Goal: Information Seeking & Learning: Learn about a topic

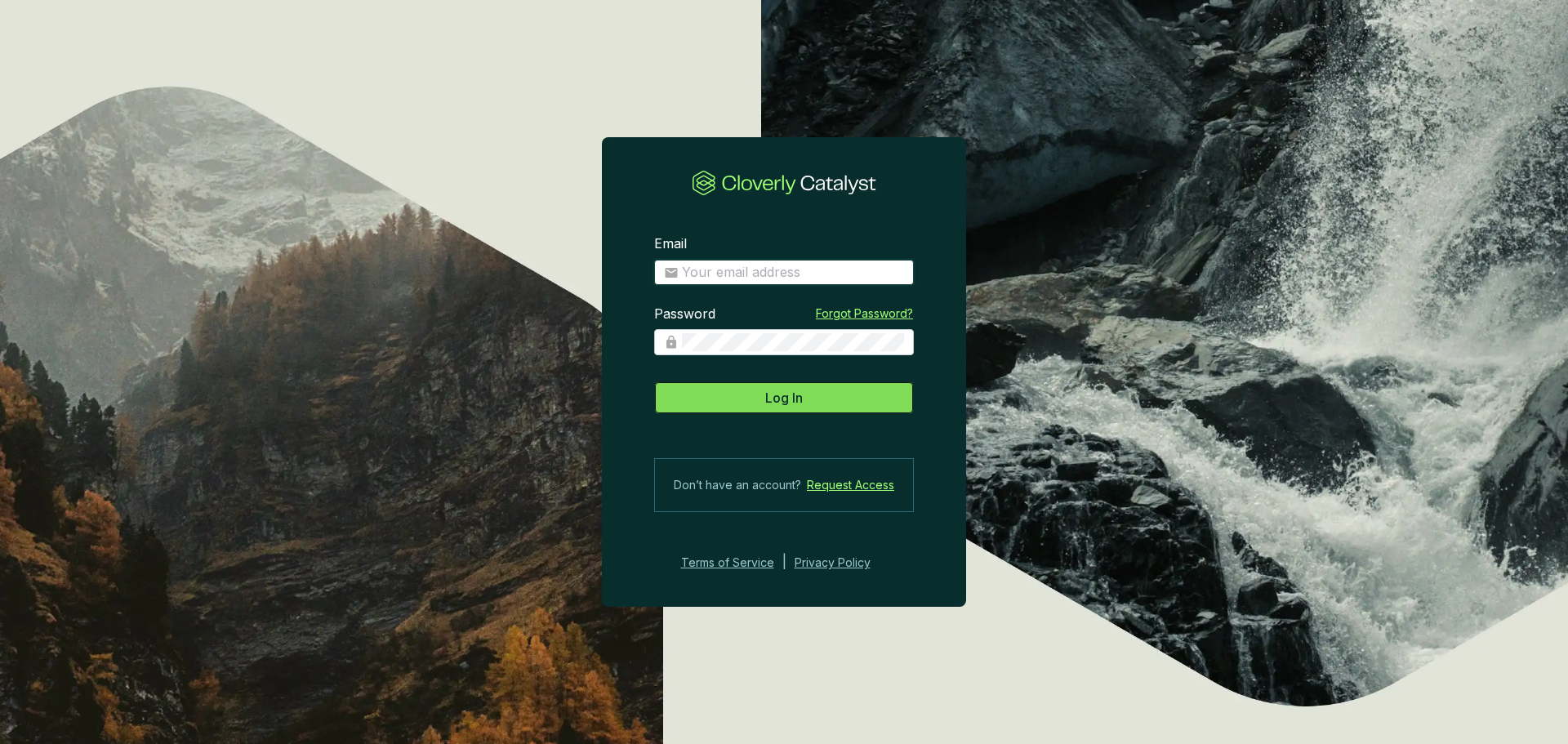
type input "[EMAIL_ADDRESS][DOMAIN_NAME]"
click at [737, 387] on button "Log In" at bounding box center [784, 397] width 260 height 33
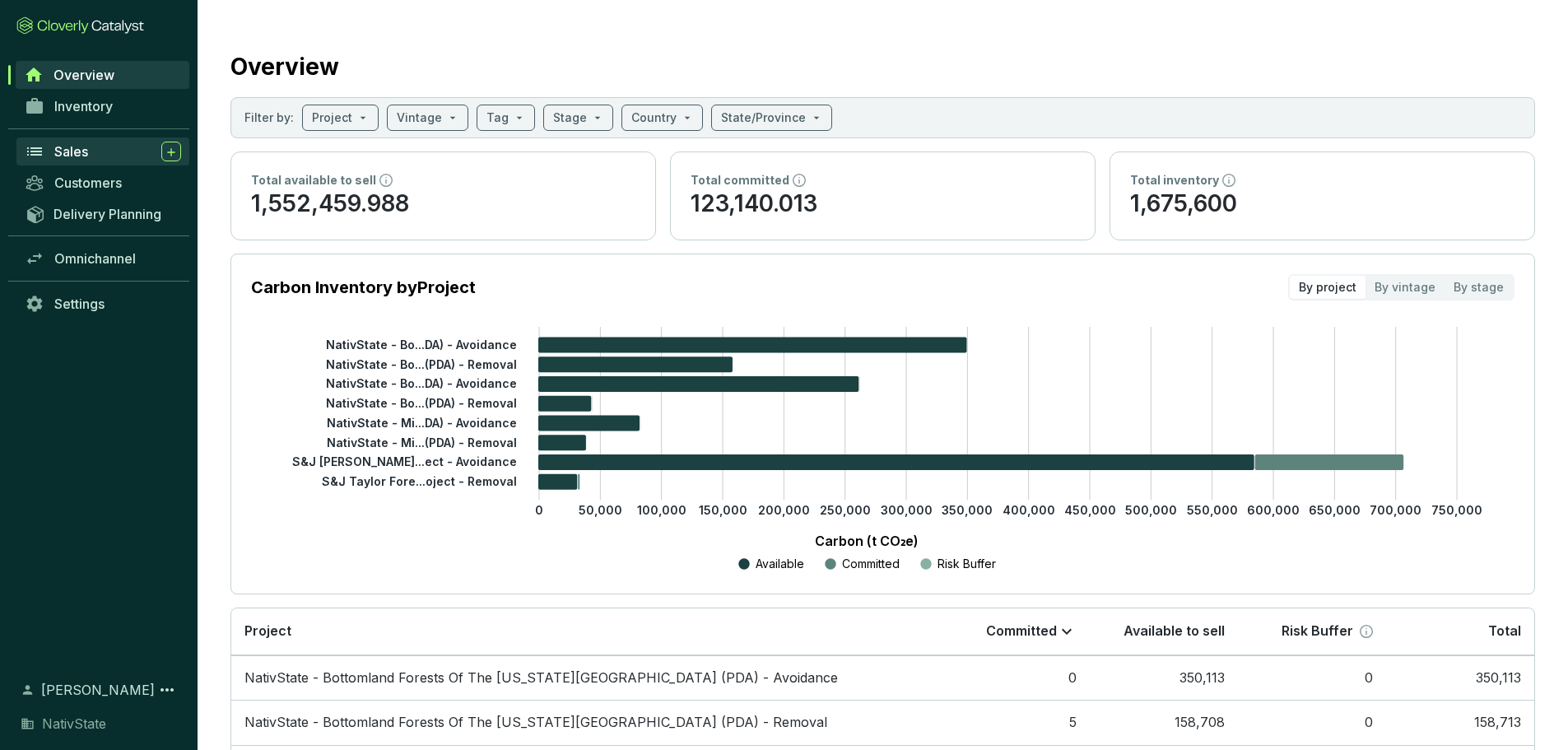
click at [76, 149] on span "Sales" at bounding box center [70, 152] width 34 height 16
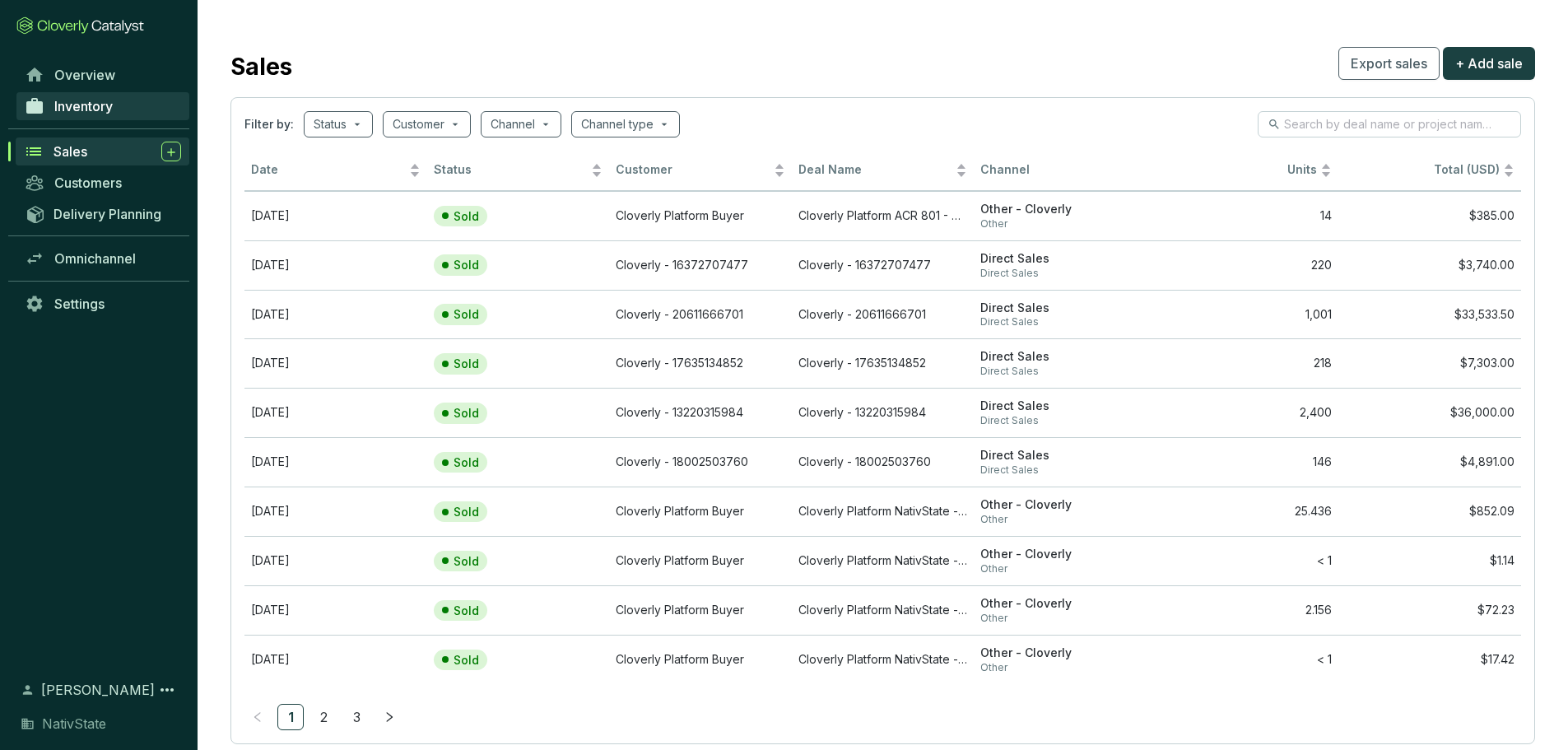
click at [72, 115] on link "Inventory" at bounding box center [102, 106] width 173 height 28
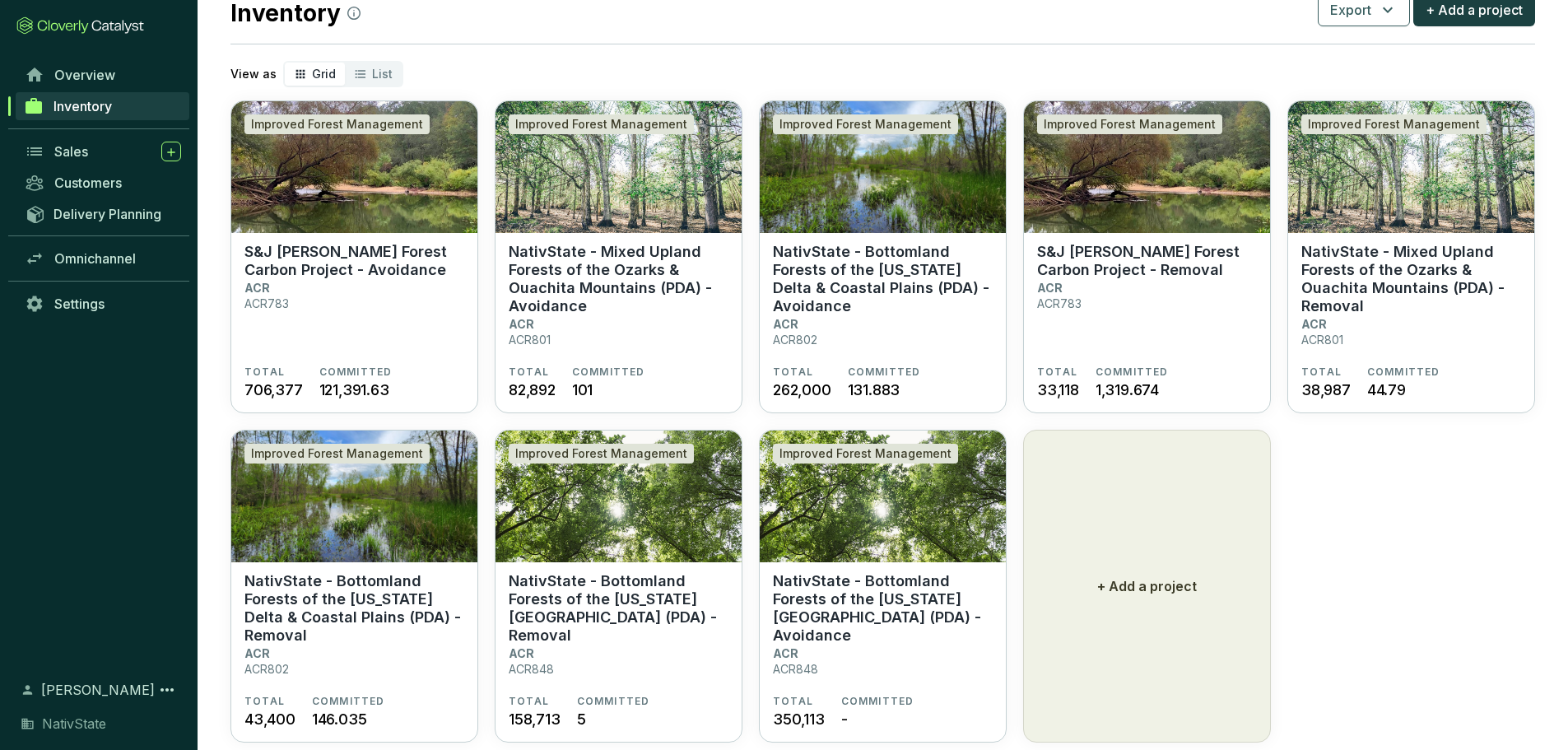
scroll to position [89, 0]
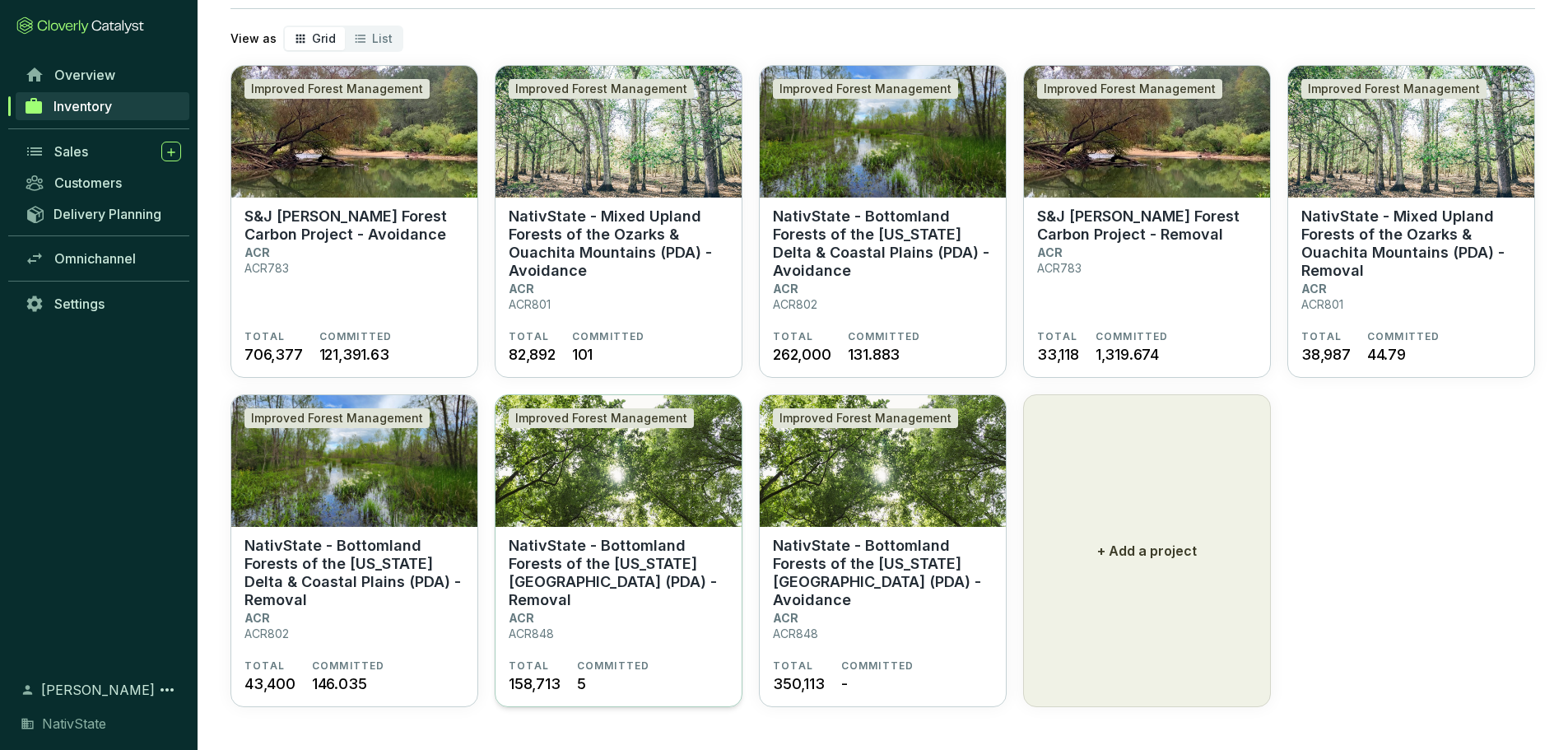
click at [613, 562] on p "NativState - Bottomland Forests of the [US_STATE][GEOGRAPHIC_DATA] (PDA) - Remo…" at bounding box center [618, 573] width 219 height 72
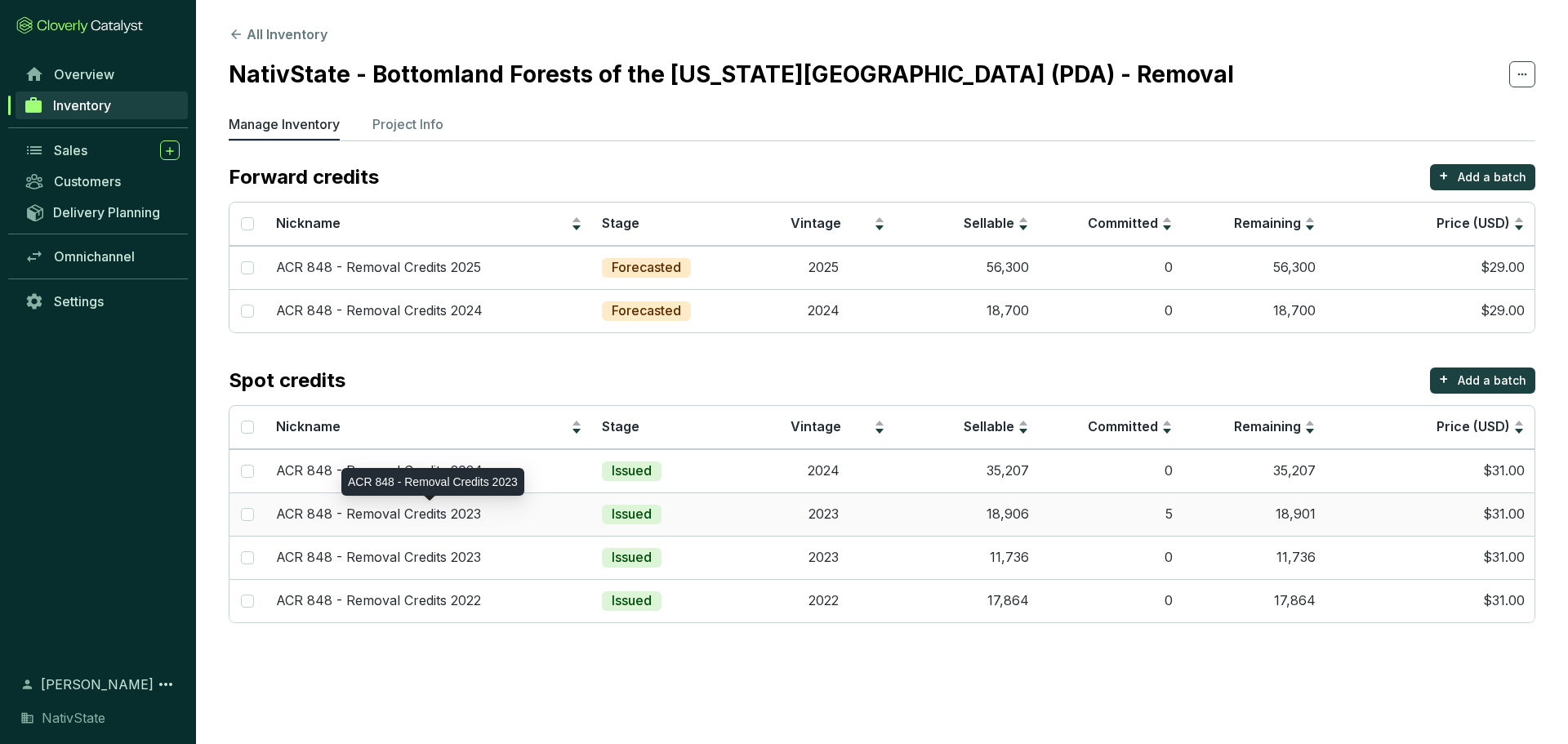
click at [436, 514] on p "ACR 848 - Removal Credits 2023" at bounding box center [378, 514] width 205 height 18
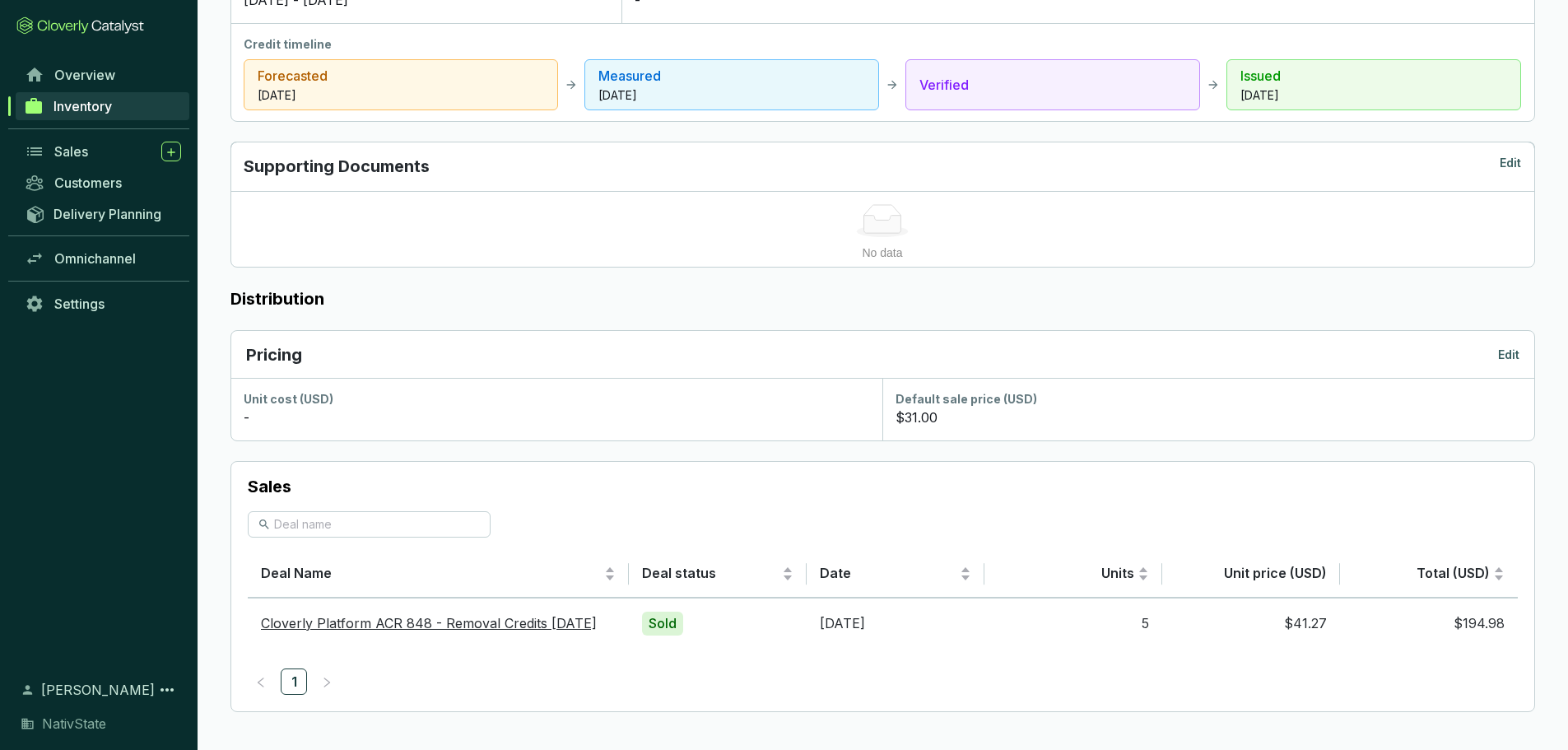
scroll to position [687, 0]
drag, startPoint x: 1328, startPoint y: 624, endPoint x: 1280, endPoint y: 624, distance: 48.0
click at [1280, 624] on td "$41.27" at bounding box center [1251, 622] width 177 height 52
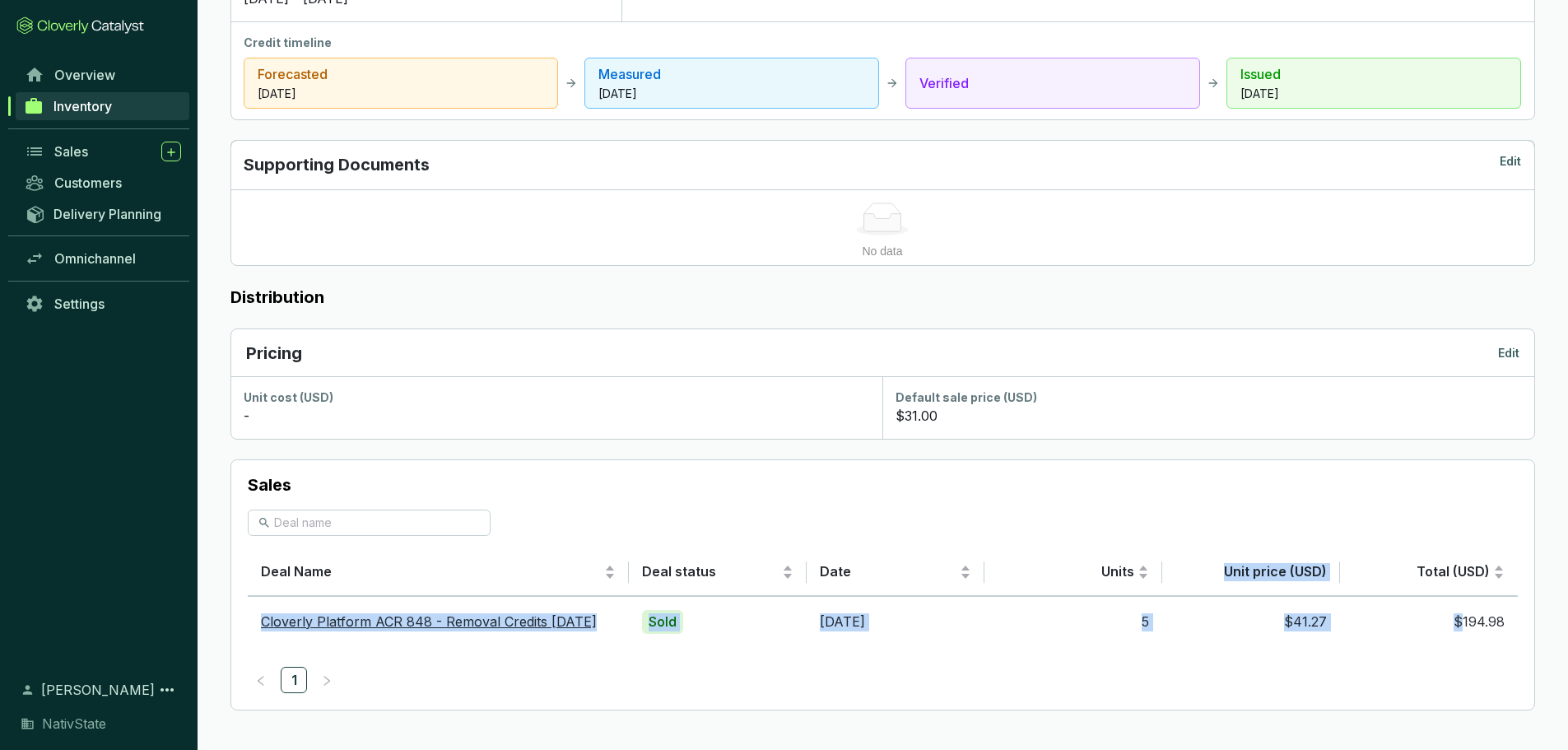
drag, startPoint x: 1460, startPoint y: 616, endPoint x: 1537, endPoint y: 624, distance: 77.4
click at [1537, 624] on section "Credits Inventory Edit Batch total: 18,906 units Committed 5 Available to sell …" at bounding box center [882, 140] width 1371 height 1220
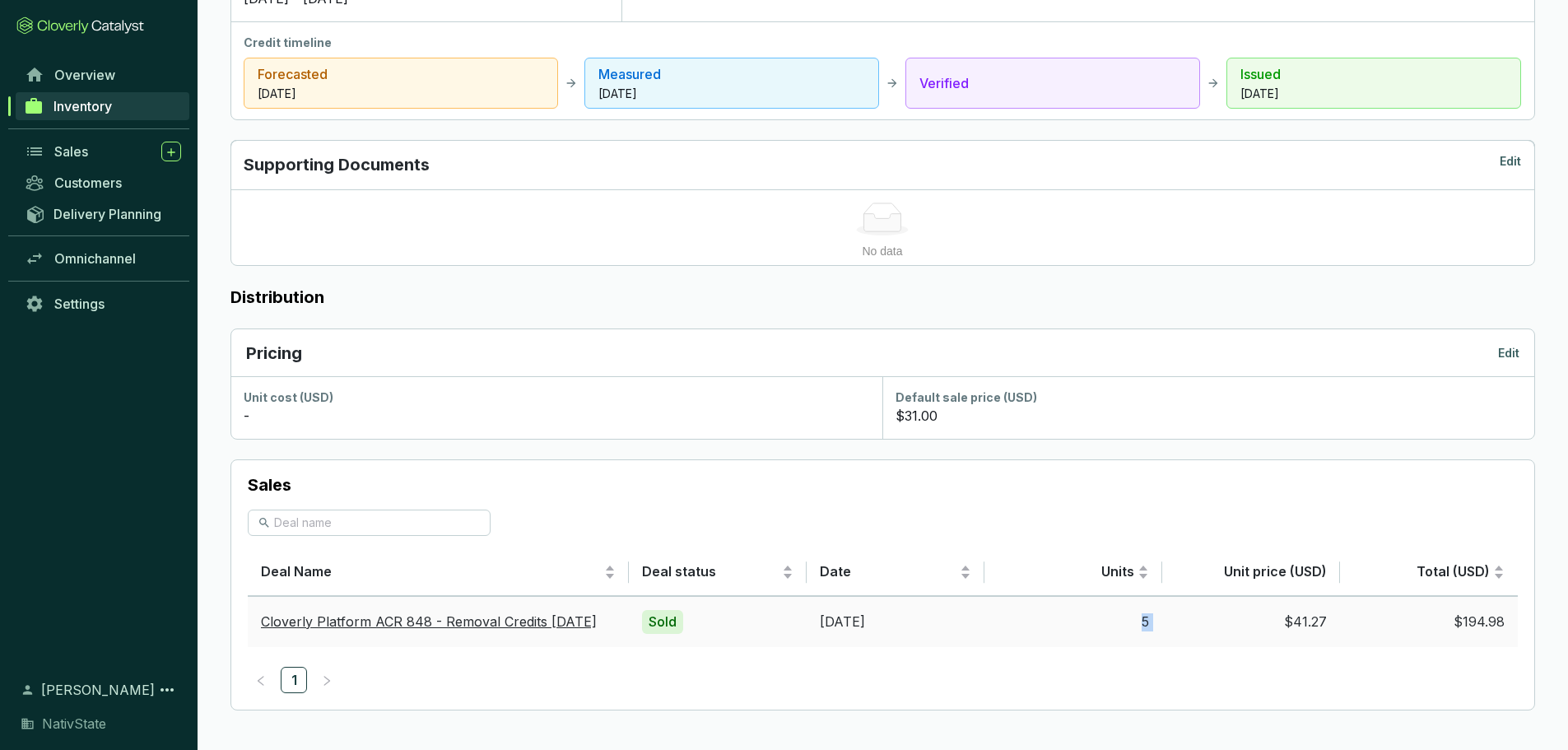
drag, startPoint x: 1119, startPoint y: 616, endPoint x: 1172, endPoint y: 616, distance: 53.0
click at [1172, 616] on tr "Cloverly Platform ACR 848 - Removal Credits 2023 Apr 3 Sold 4/2/2025 5 $41.27 $…" at bounding box center [882, 622] width 1270 height 52
click at [976, 496] on p "Sales" at bounding box center [882, 485] width 1270 height 23
click at [89, 145] on div "Sales" at bounding box center [117, 152] width 127 height 20
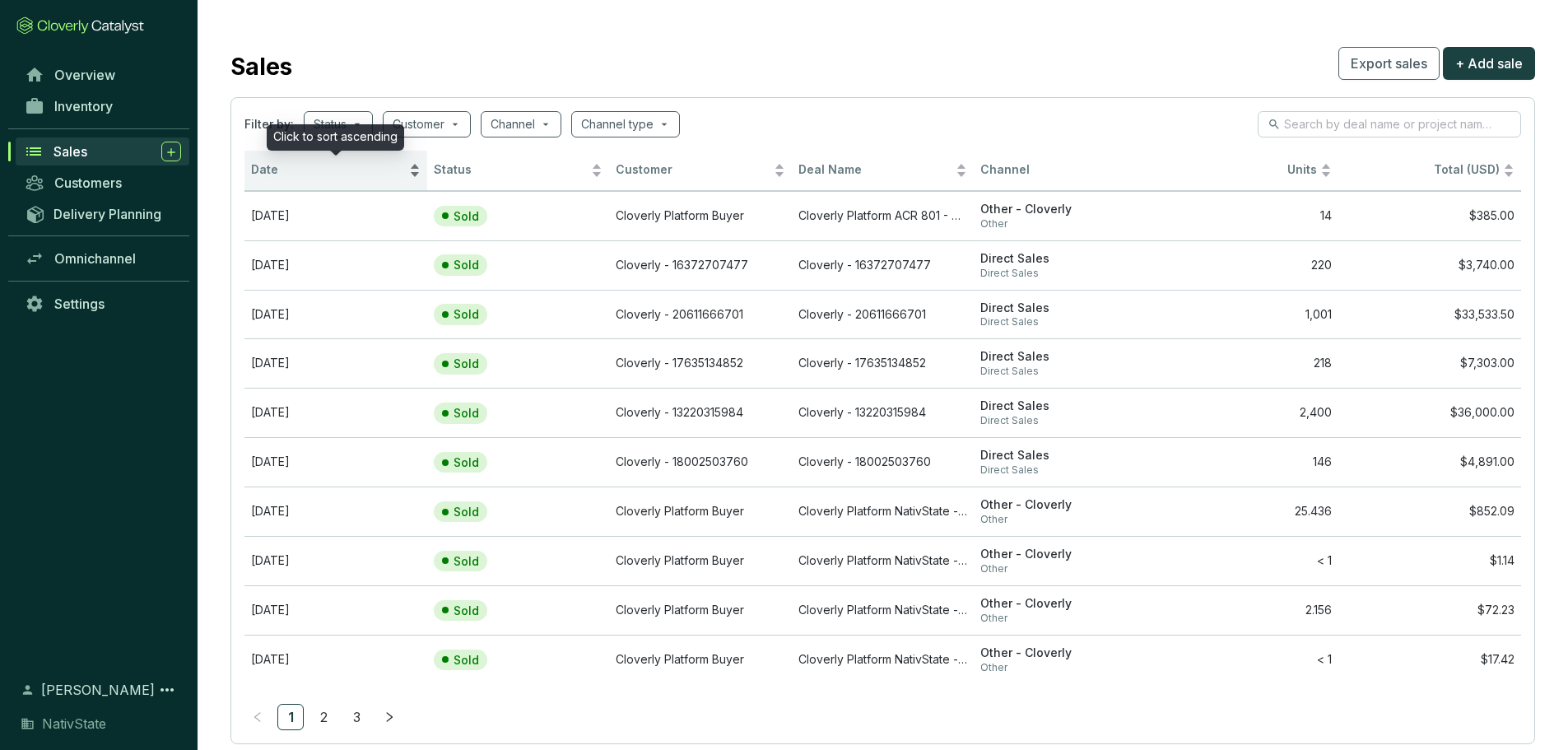
click at [297, 172] on span "Date" at bounding box center [328, 169] width 155 height 16
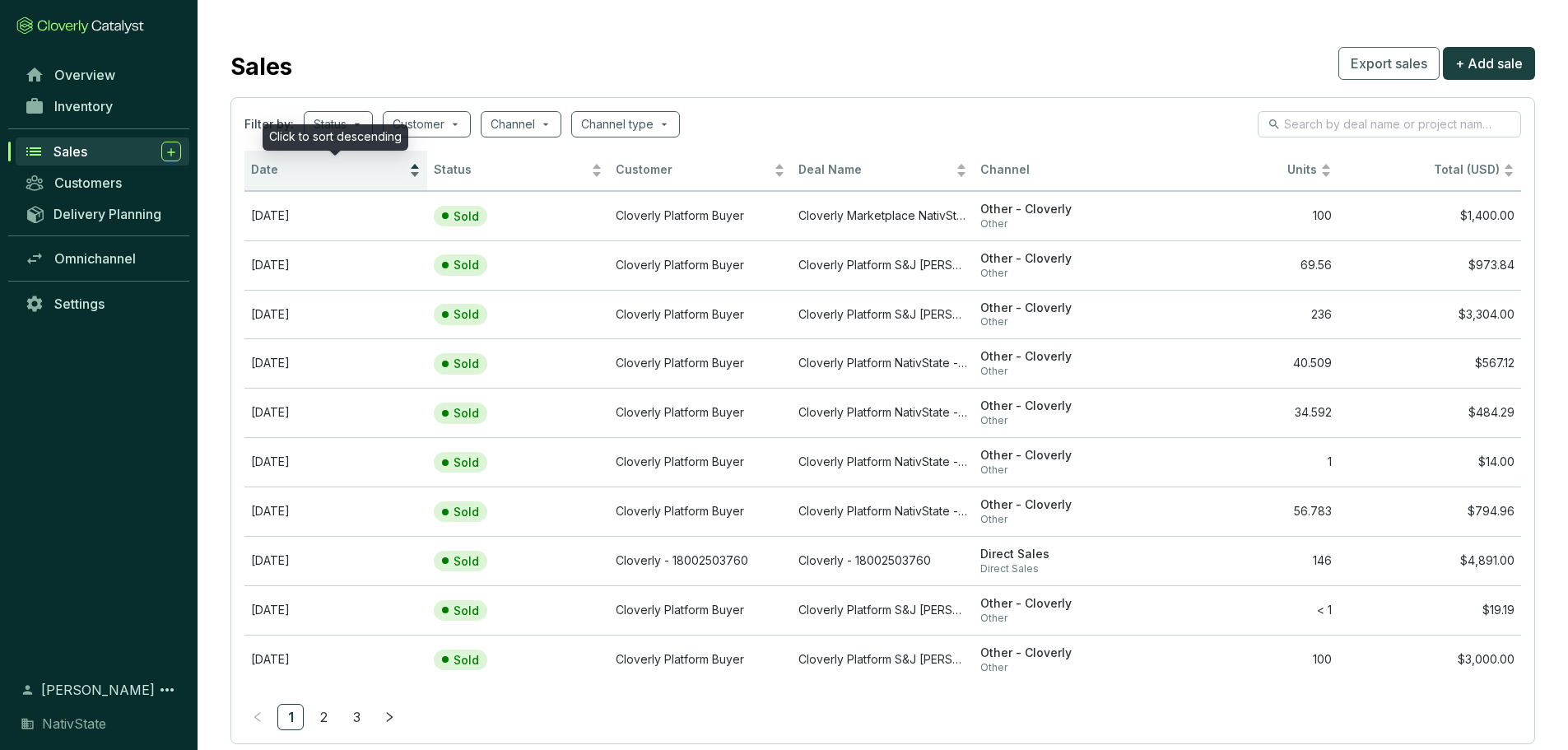
click at [301, 177] on span "Date" at bounding box center [328, 169] width 155 height 16
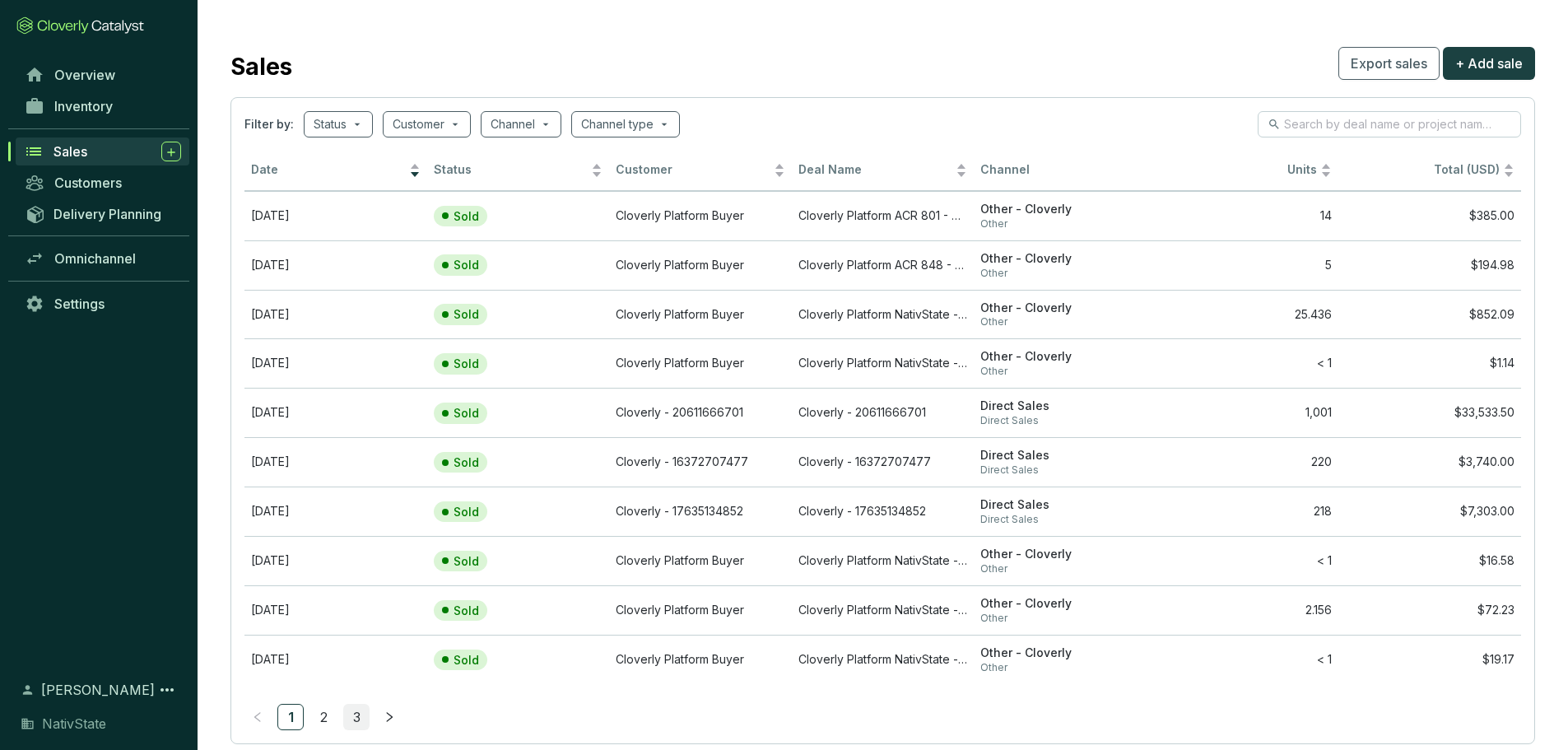
click at [361, 718] on link "3" at bounding box center [356, 716] width 25 height 25
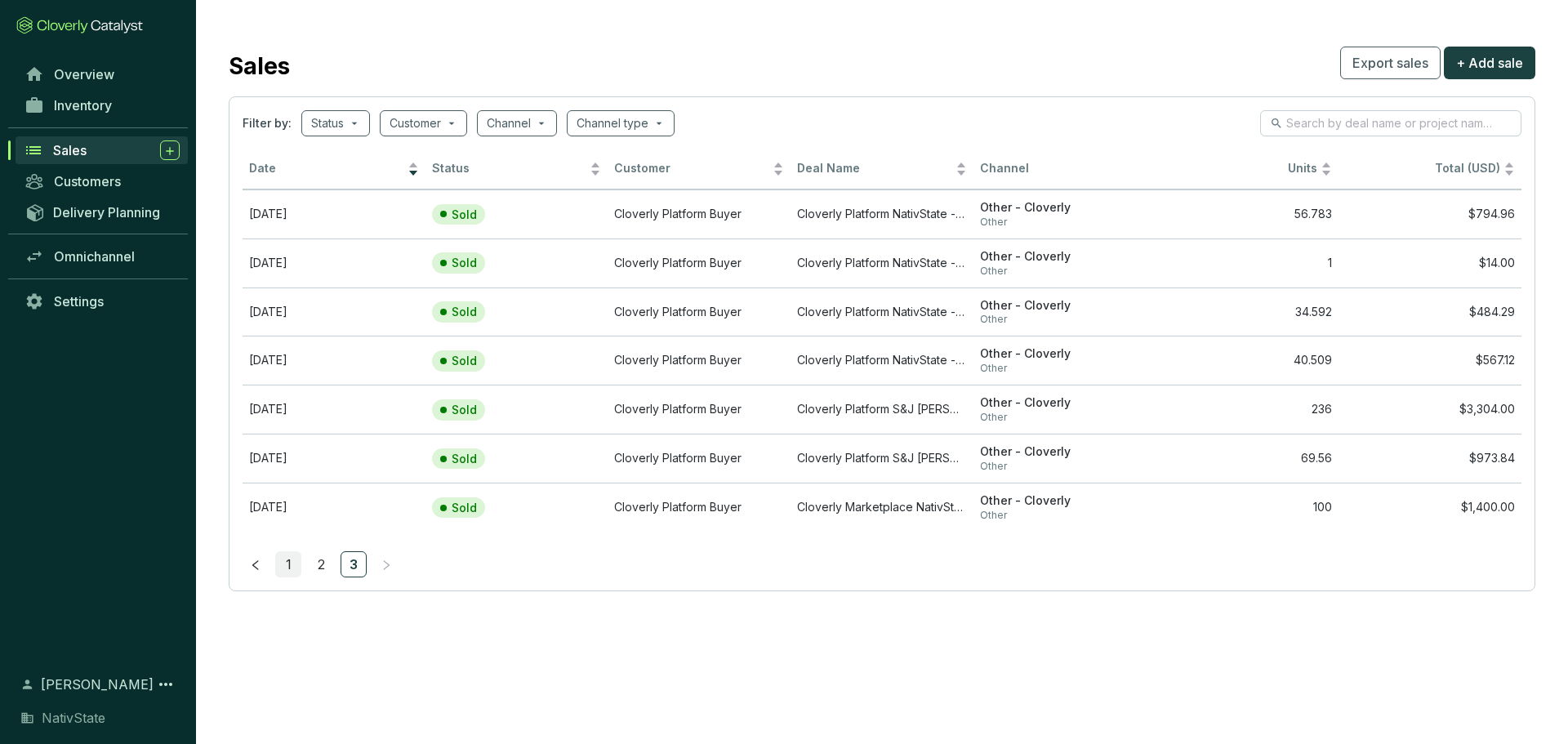
click at [290, 560] on link "1" at bounding box center [288, 563] width 24 height 24
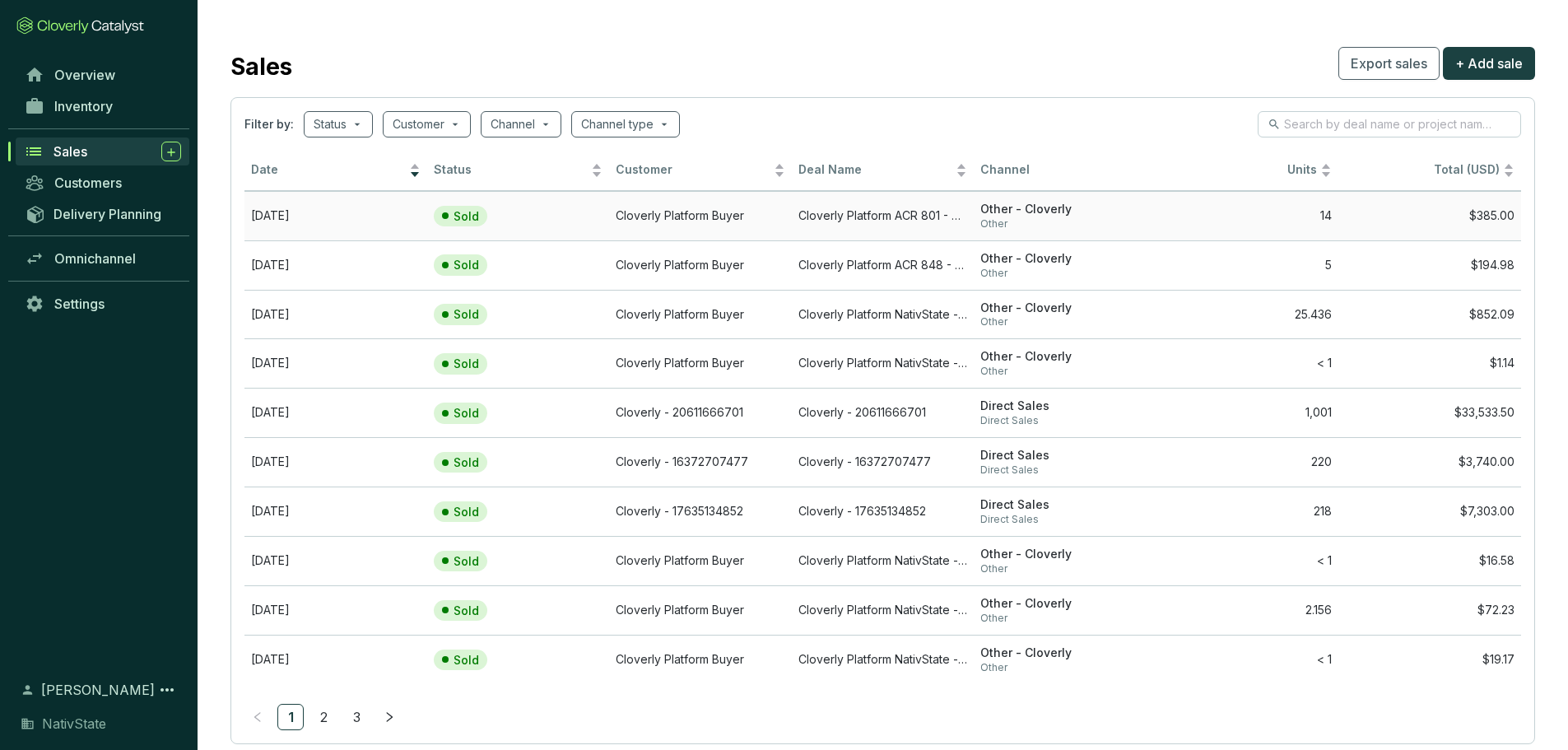
click at [886, 209] on td "Cloverly Platform ACR 801 - Removal Credits 2025 Sep 9" at bounding box center [883, 216] width 183 height 49
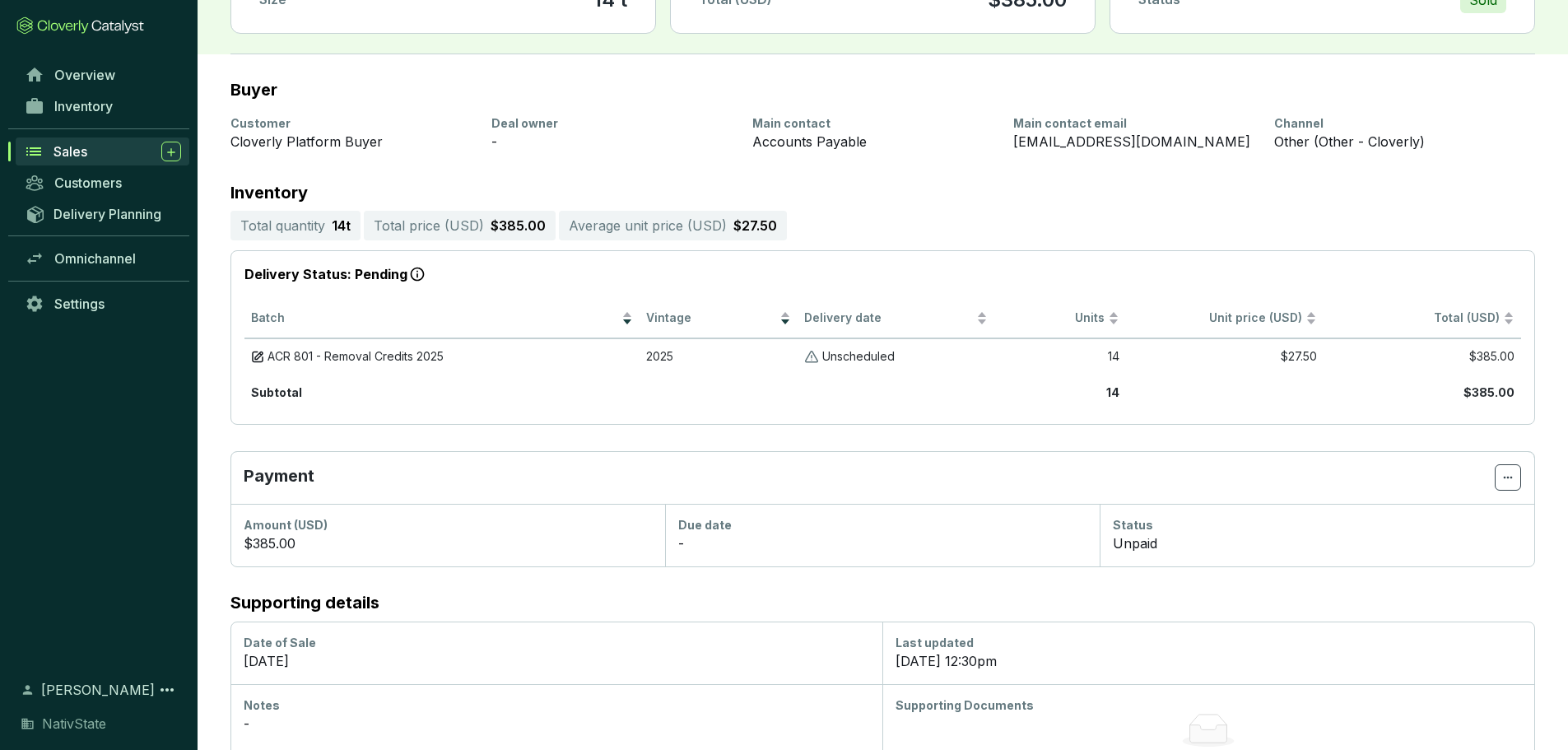
scroll to position [165, 0]
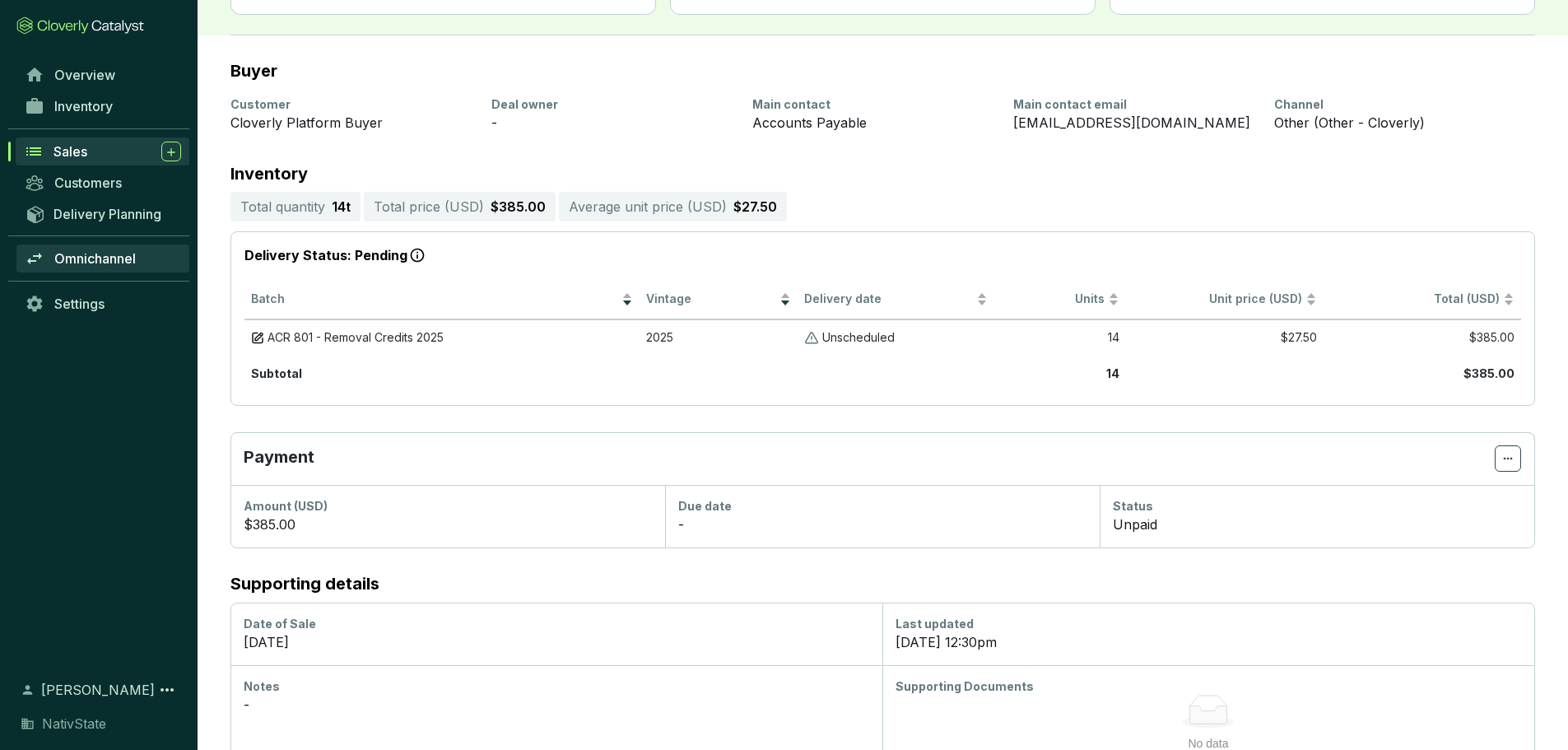
click at [55, 252] on span "Omnichannel" at bounding box center [94, 259] width 81 height 16
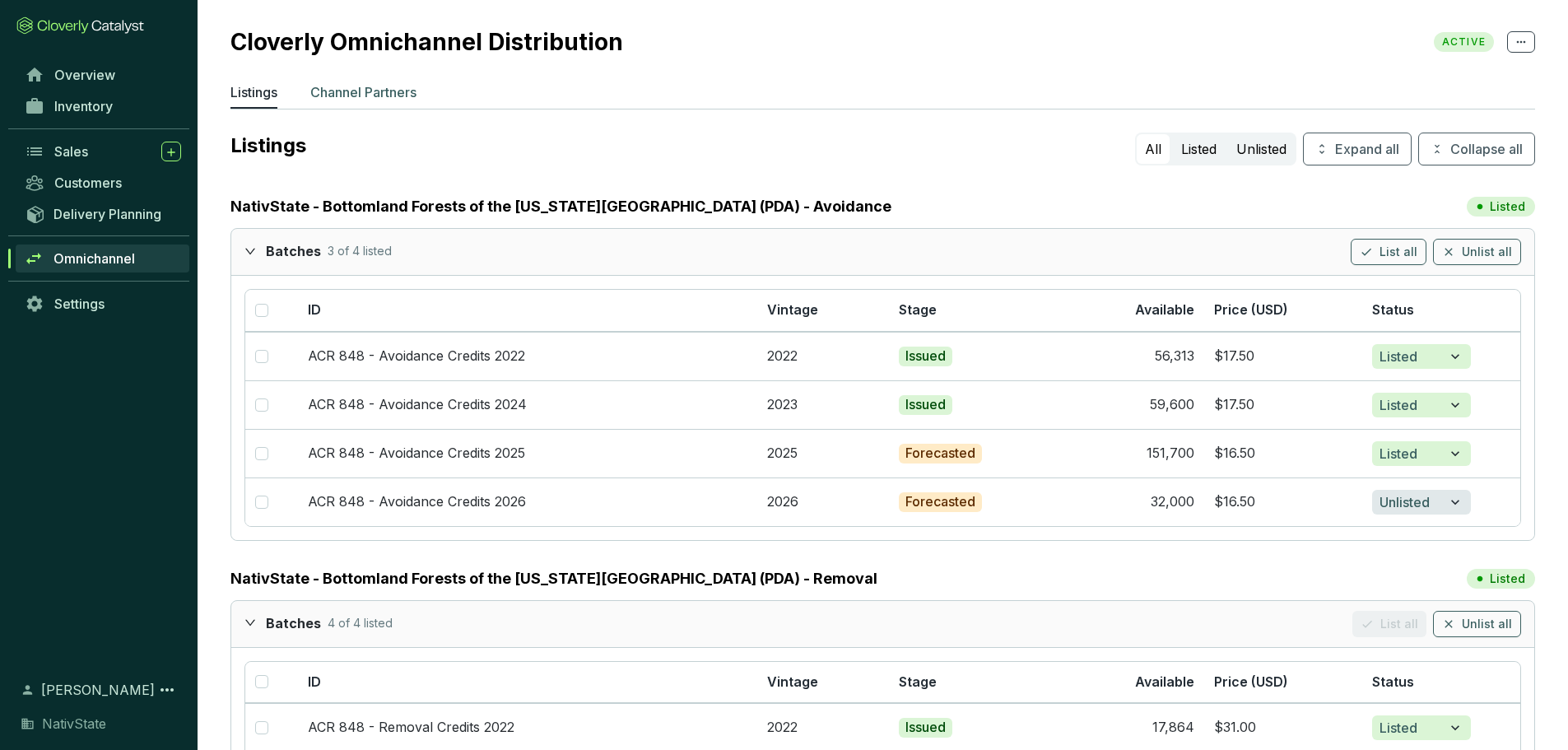
click at [389, 86] on p "Channel Partners" at bounding box center [363, 92] width 106 height 20
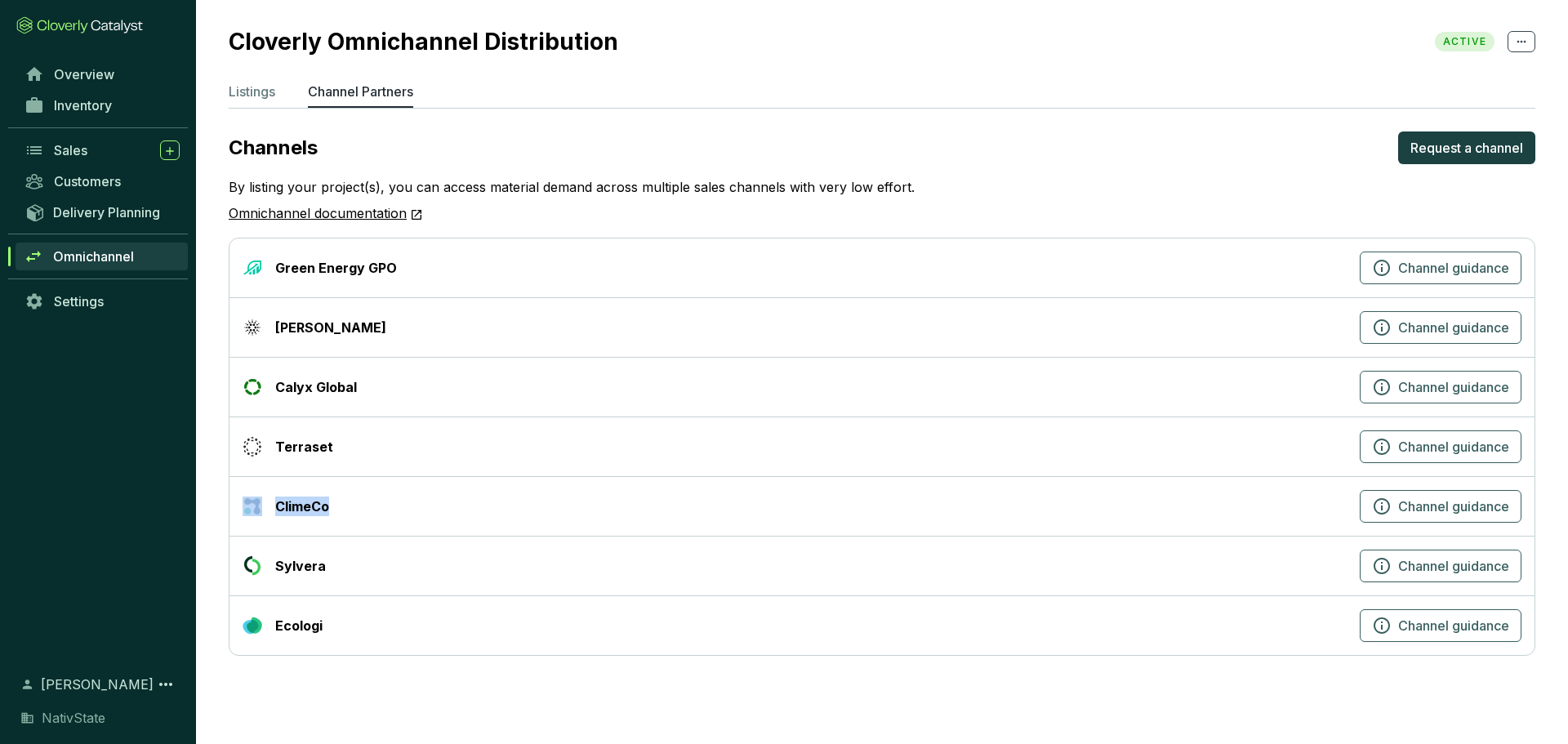
drag, startPoint x: 280, startPoint y: 504, endPoint x: 263, endPoint y: 504, distance: 17.0
click at [263, 504] on div "ClimeCo" at bounding box center [798, 506] width 1111 height 20
click at [384, 507] on div "ClimeCo" at bounding box center [798, 506] width 1111 height 20
click at [110, 436] on div "Overview Inventory Sales Customers Delivery Planning Omnichannel Settings" at bounding box center [98, 357] width 196 height 595
click at [70, 97] on span "Inventory" at bounding box center [83, 105] width 58 height 16
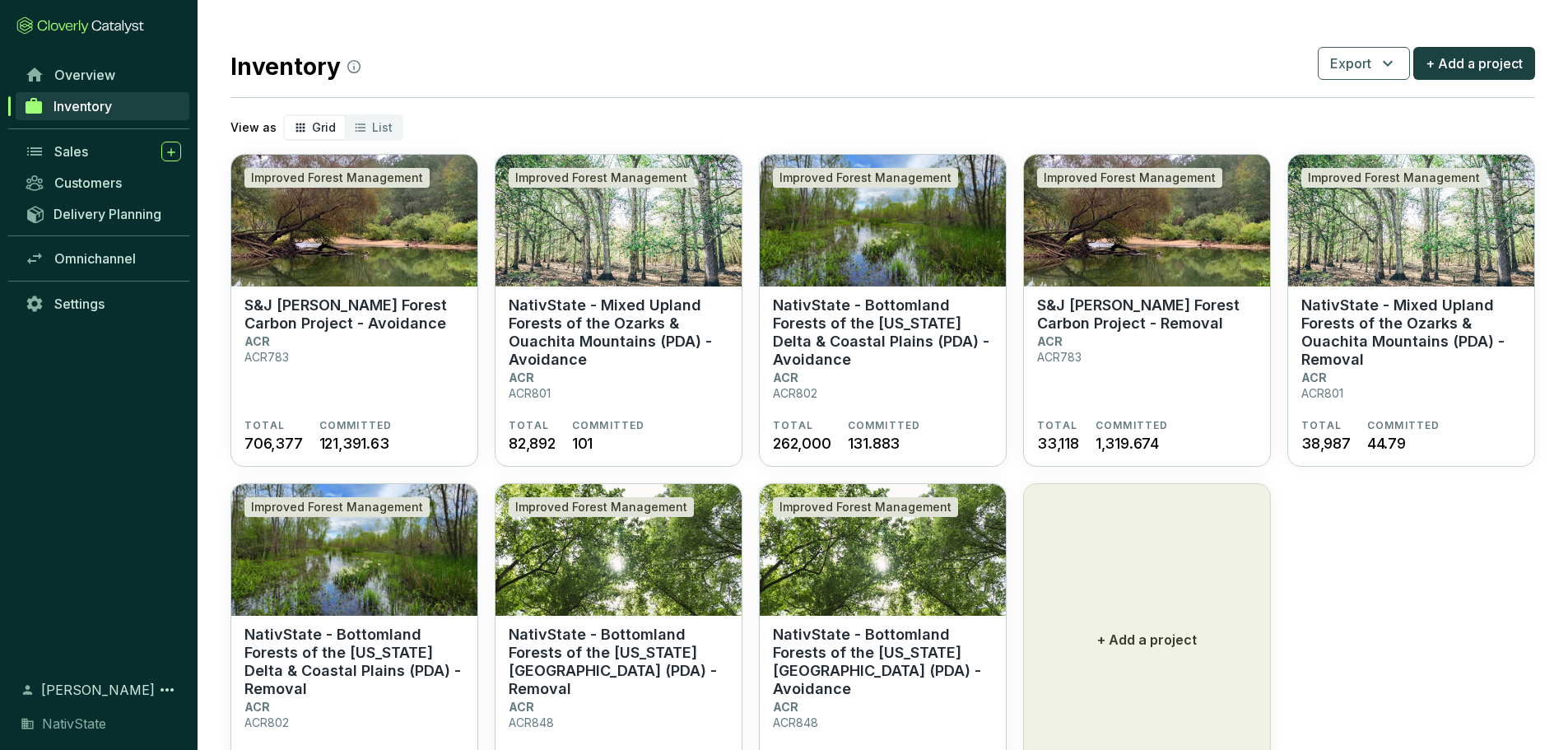
click at [565, 123] on div "View as Grid List" at bounding box center [882, 127] width 1305 height 27
click at [358, 317] on p "S&J [PERSON_NAME] Forest Carbon Project - Avoidance" at bounding box center [354, 315] width 219 height 37
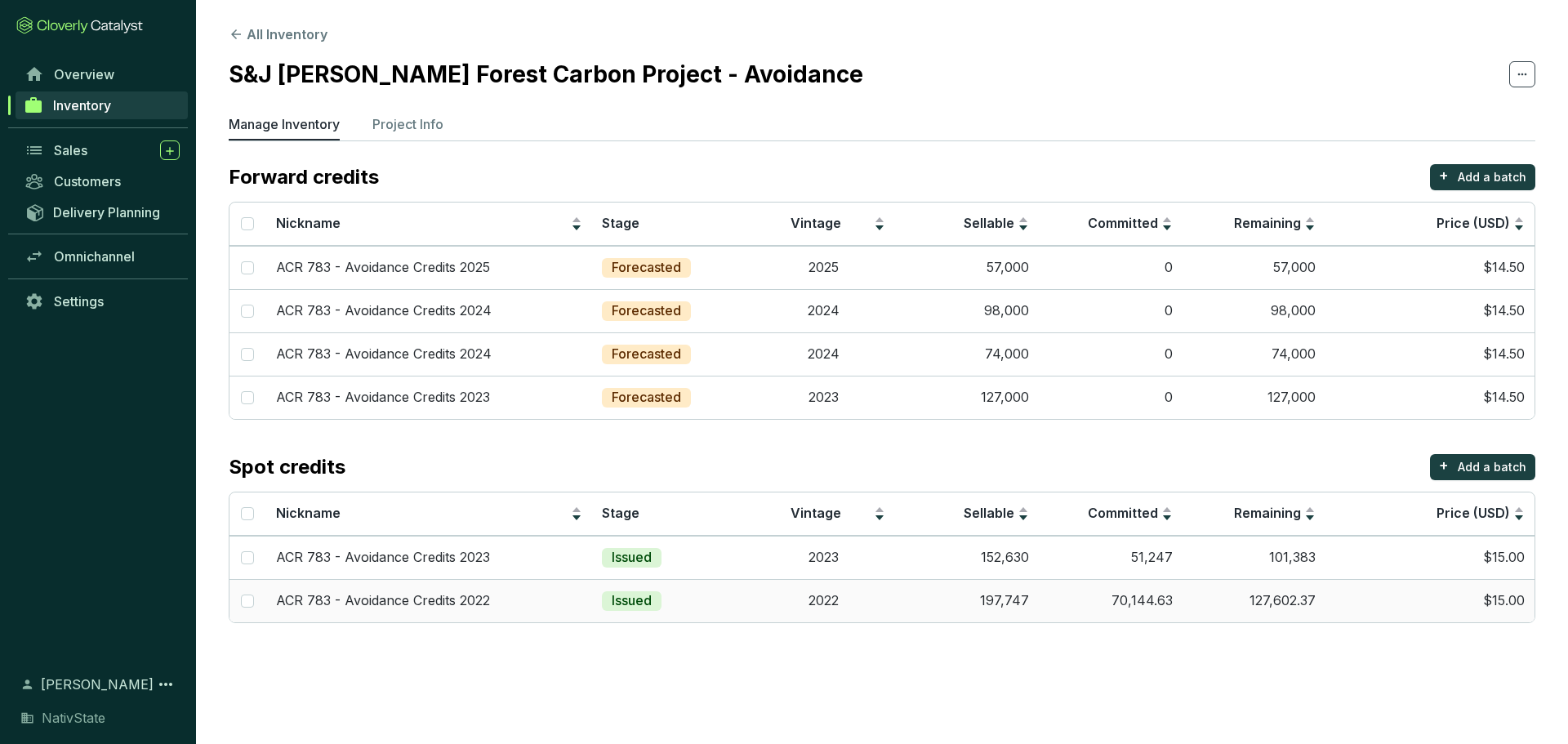
click at [765, 606] on td "2022" at bounding box center [823, 601] width 143 height 44
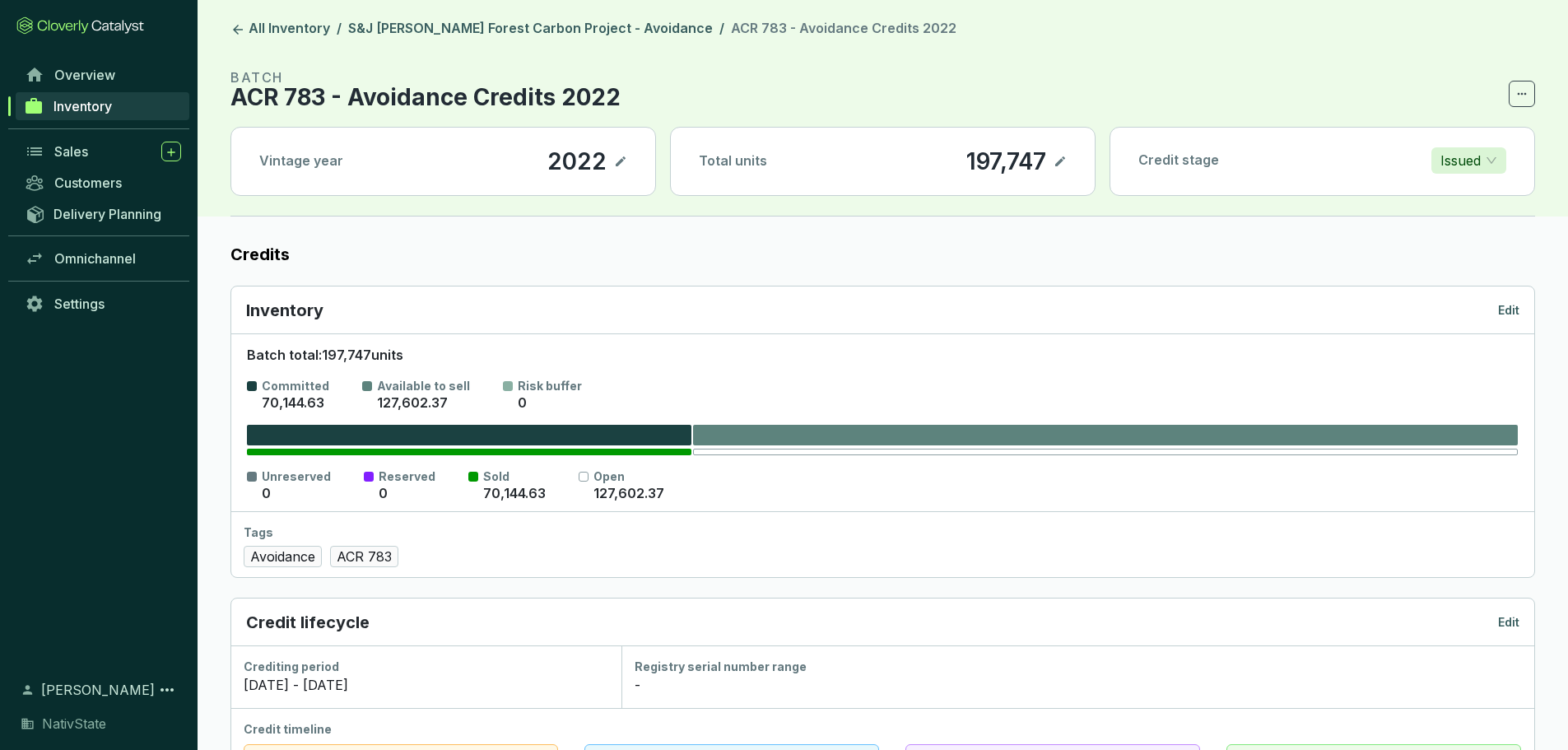
click at [87, 106] on span "Inventory" at bounding box center [83, 106] width 59 height 16
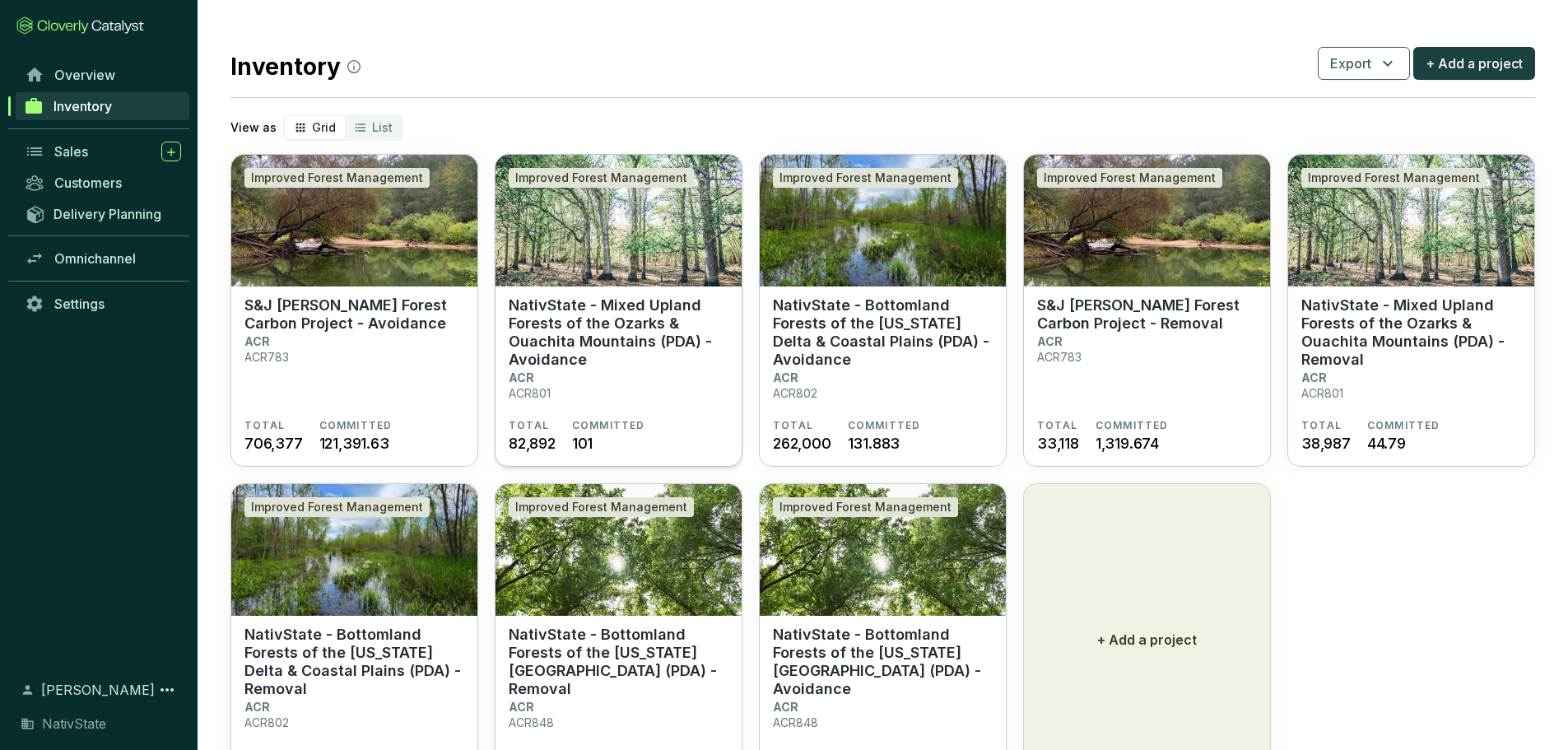
click at [577, 334] on p "NativState - Mixed Upland Forests of the Ozarks & Ouachita Mountains (PDA) - Av…" at bounding box center [618, 332] width 219 height 72
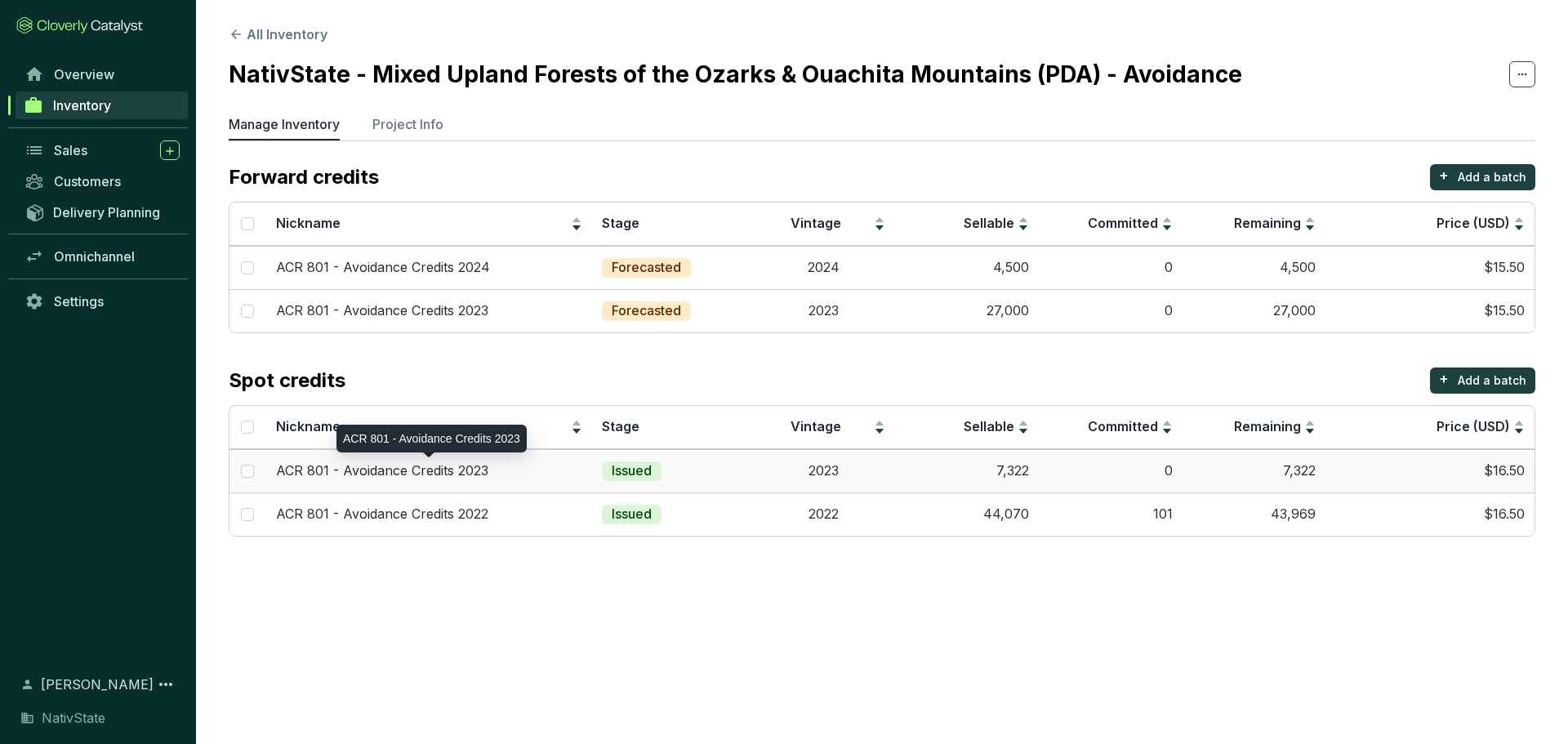
click at [385, 475] on p "ACR 801 - Avoidance Credits 2023" at bounding box center [382, 471] width 212 height 18
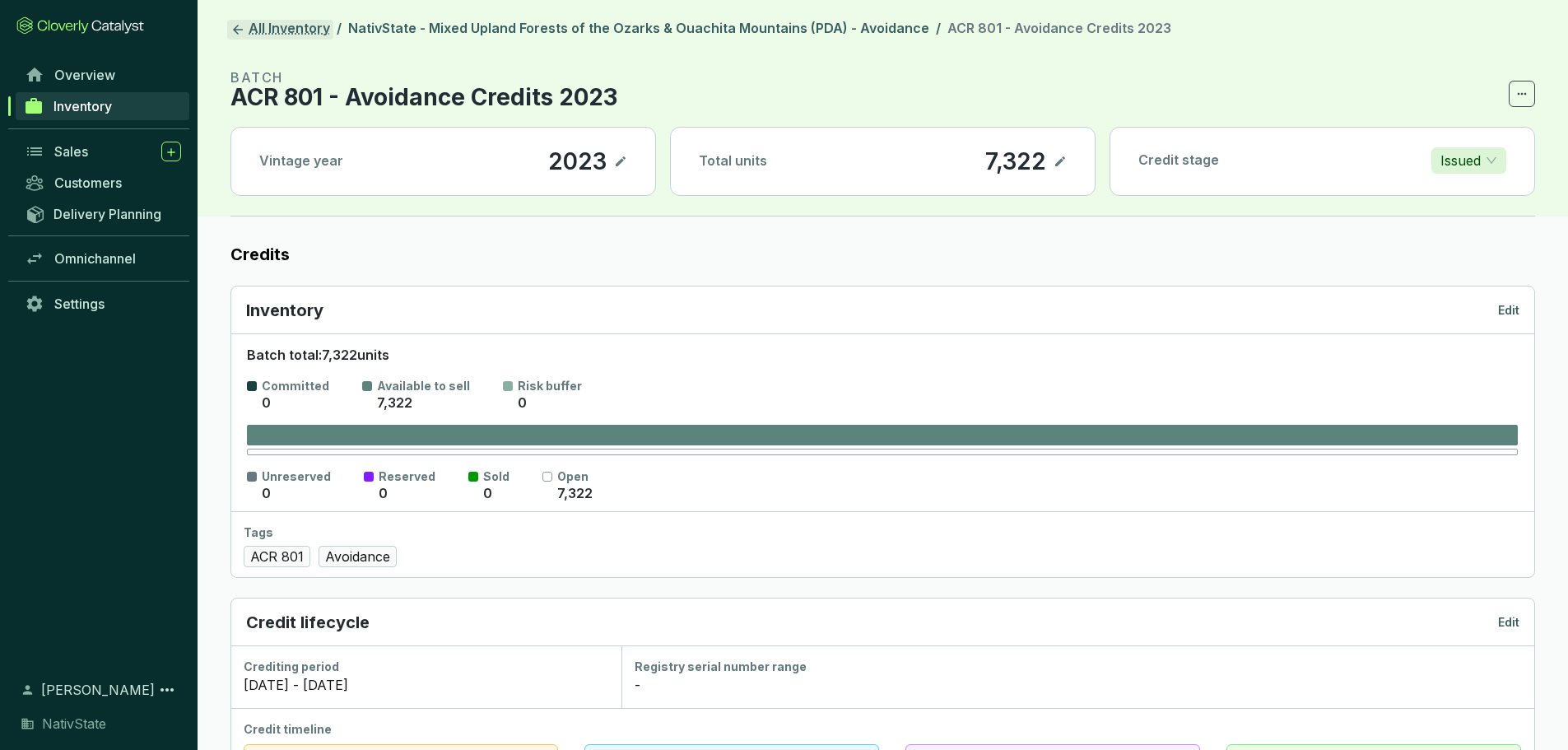
click at [281, 27] on link "All Inventory" at bounding box center [280, 30] width 106 height 20
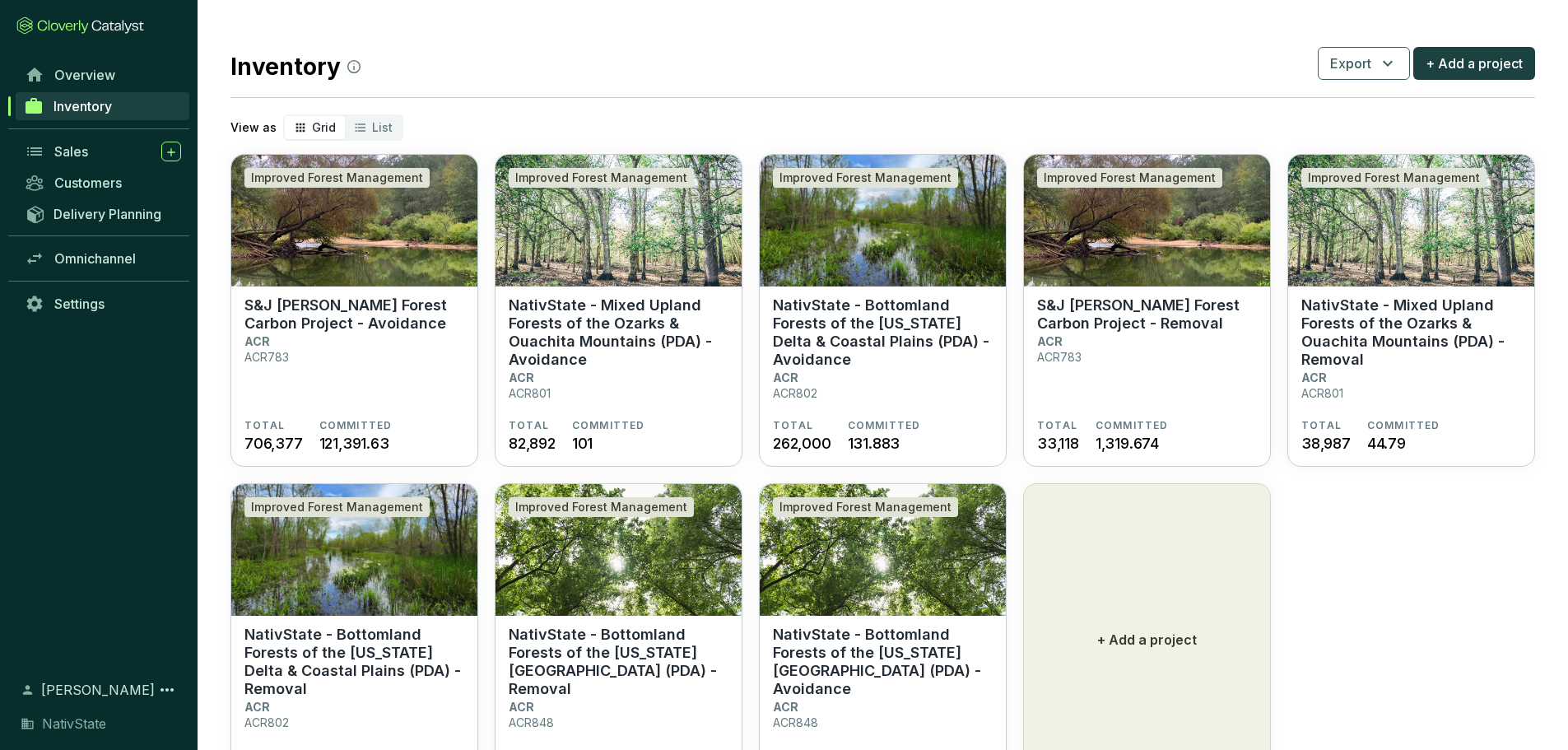
click at [92, 391] on div "Overview Inventory Sales Customers Delivery Planning Omnichannel Settings" at bounding box center [99, 359] width 197 height 600
click at [79, 727] on span "NativState" at bounding box center [74, 723] width 64 height 20
click at [161, 688] on icon at bounding box center [167, 690] width 20 height 20
click at [124, 453] on div "Overview Inventory Sales Customers Delivery Planning Omnichannel Settings" at bounding box center [99, 359] width 197 height 600
click at [372, 128] on span "List" at bounding box center [382, 126] width 21 height 14
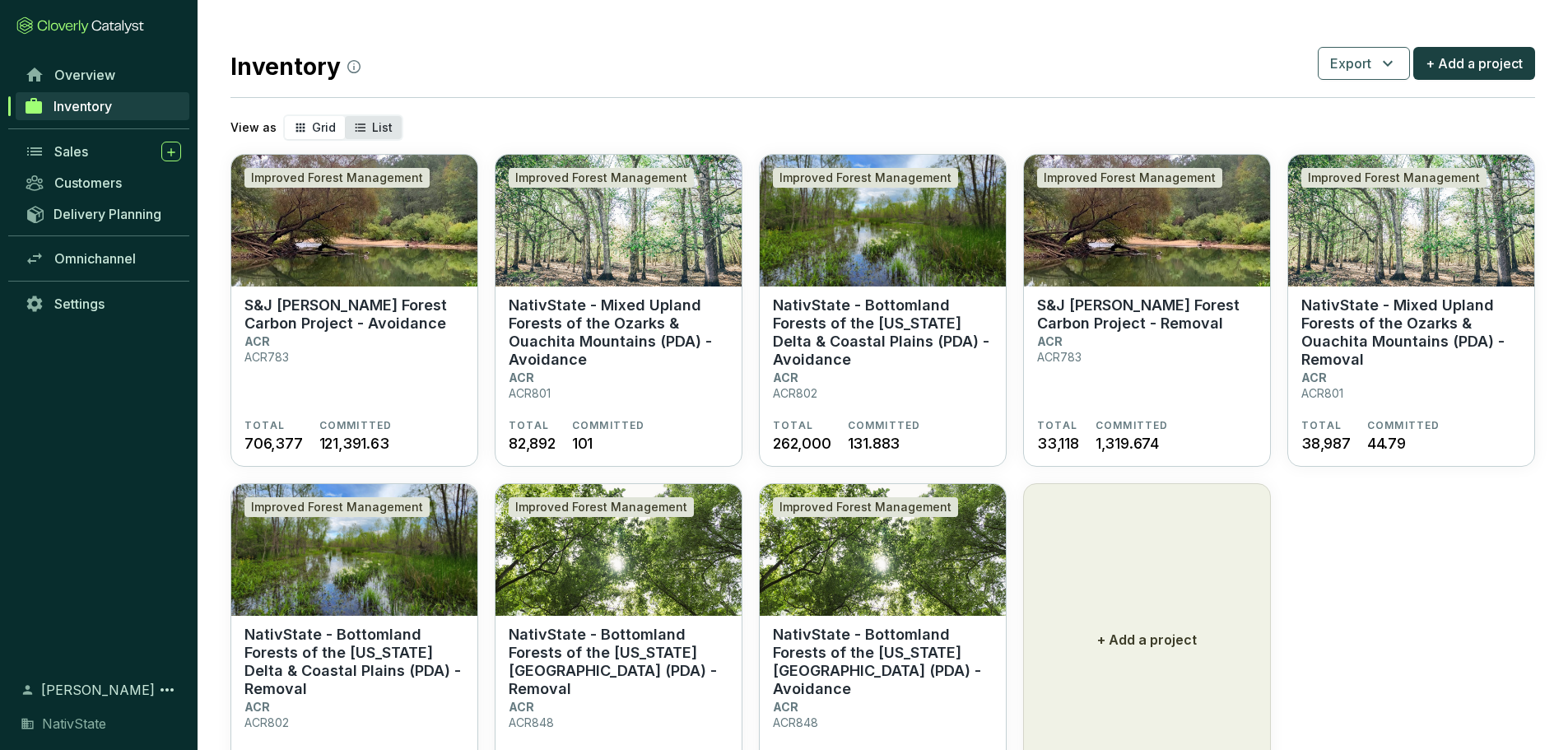
click at [345, 116] on input "List" at bounding box center [345, 116] width 0 height 0
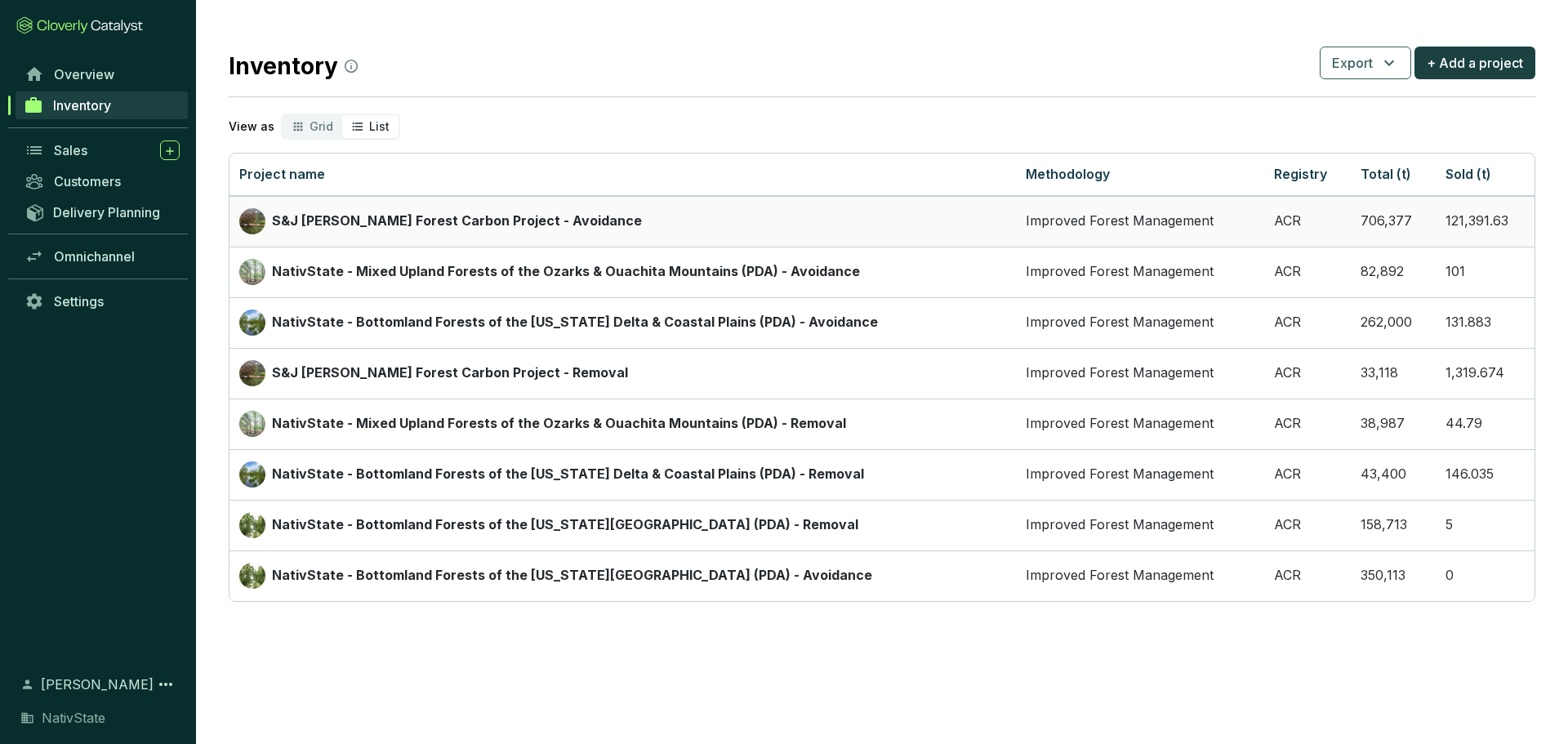
click at [476, 224] on p "S&J [PERSON_NAME] Forest Carbon Project - Avoidance" at bounding box center [457, 221] width 370 height 18
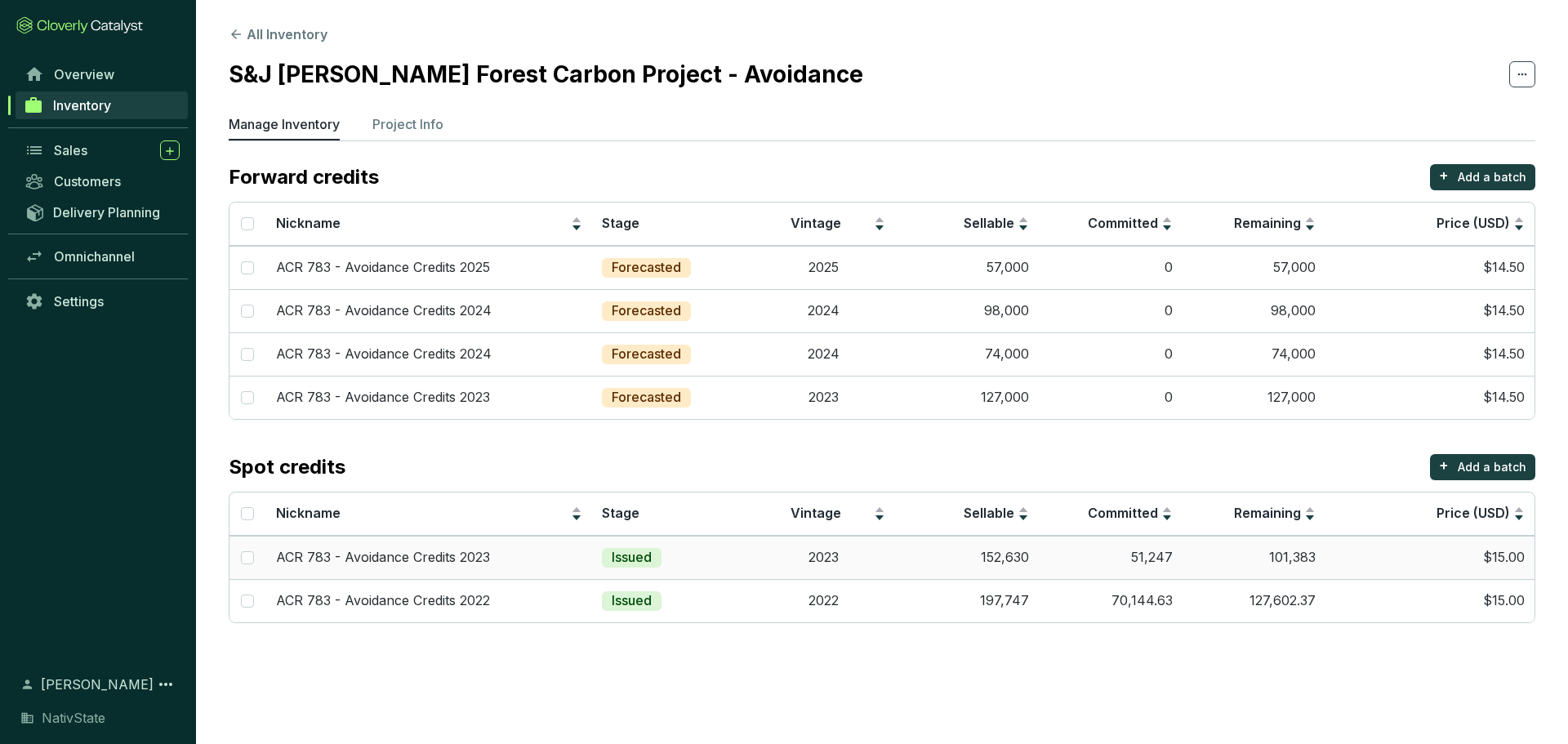
click at [877, 562] on td "2023" at bounding box center [823, 557] width 143 height 44
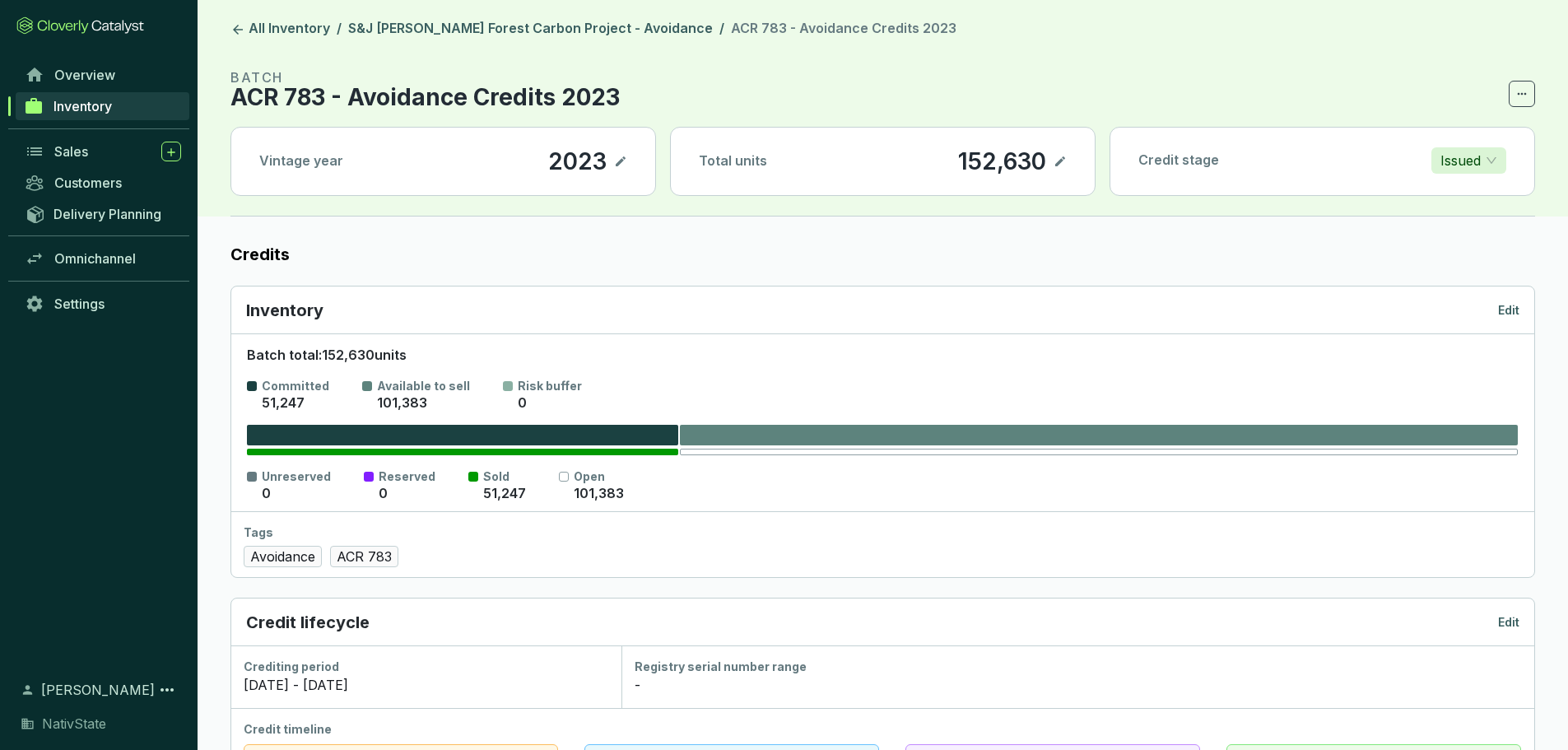
click at [1296, 166] on div "Credit stage Issued" at bounding box center [1322, 161] width 424 height 66
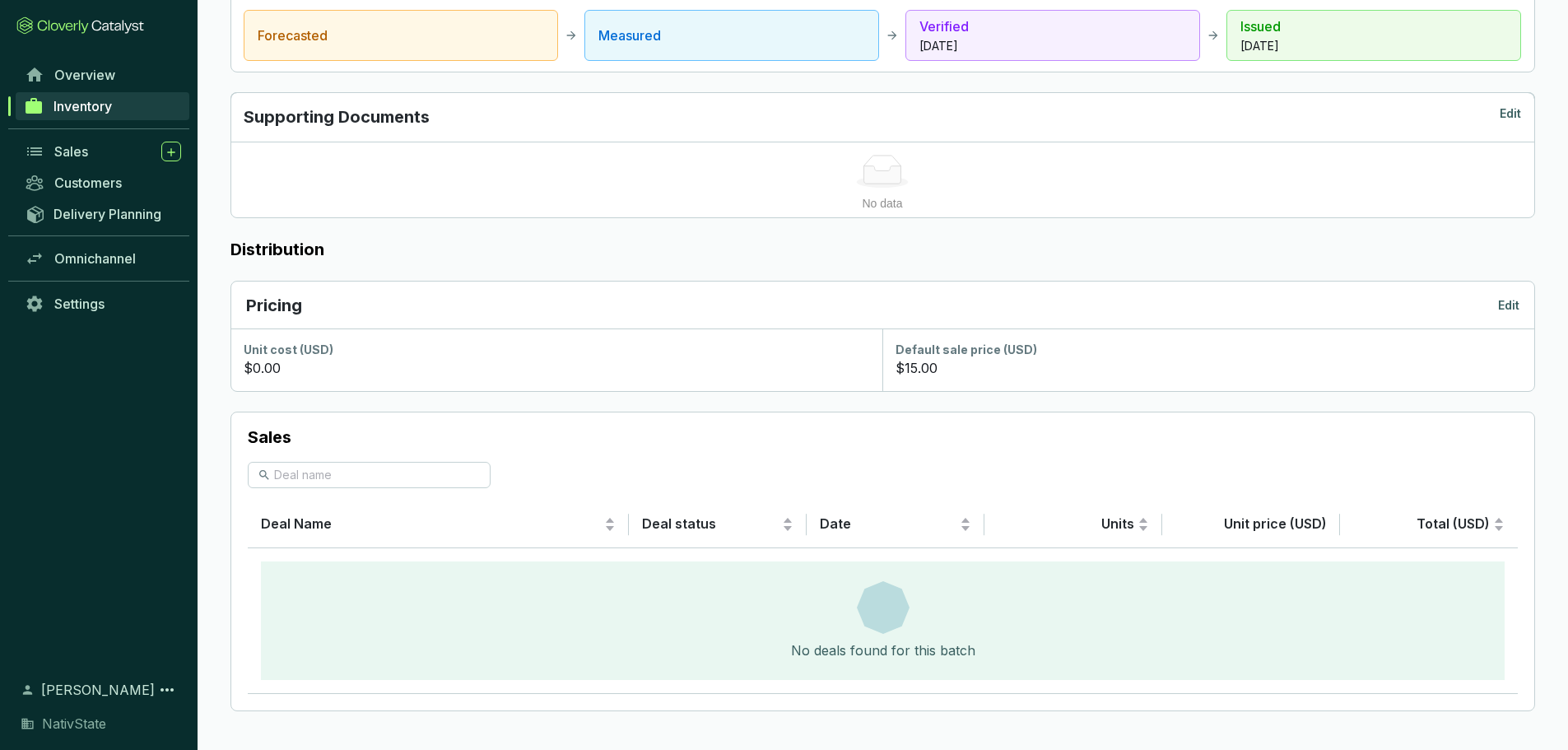
scroll to position [735, 0]
click at [413, 359] on div "$0.00" at bounding box center [556, 368] width 625 height 20
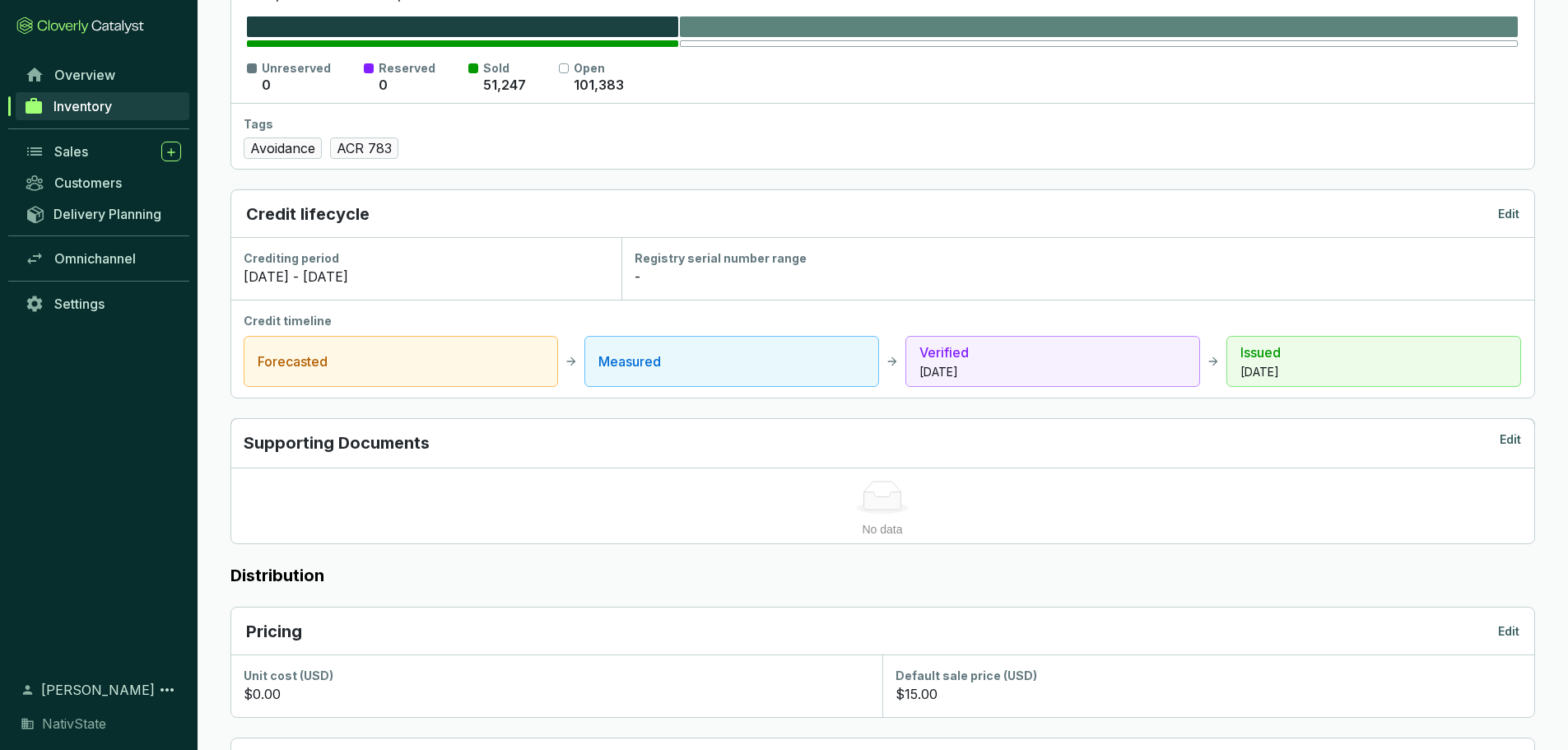
scroll to position [324, 0]
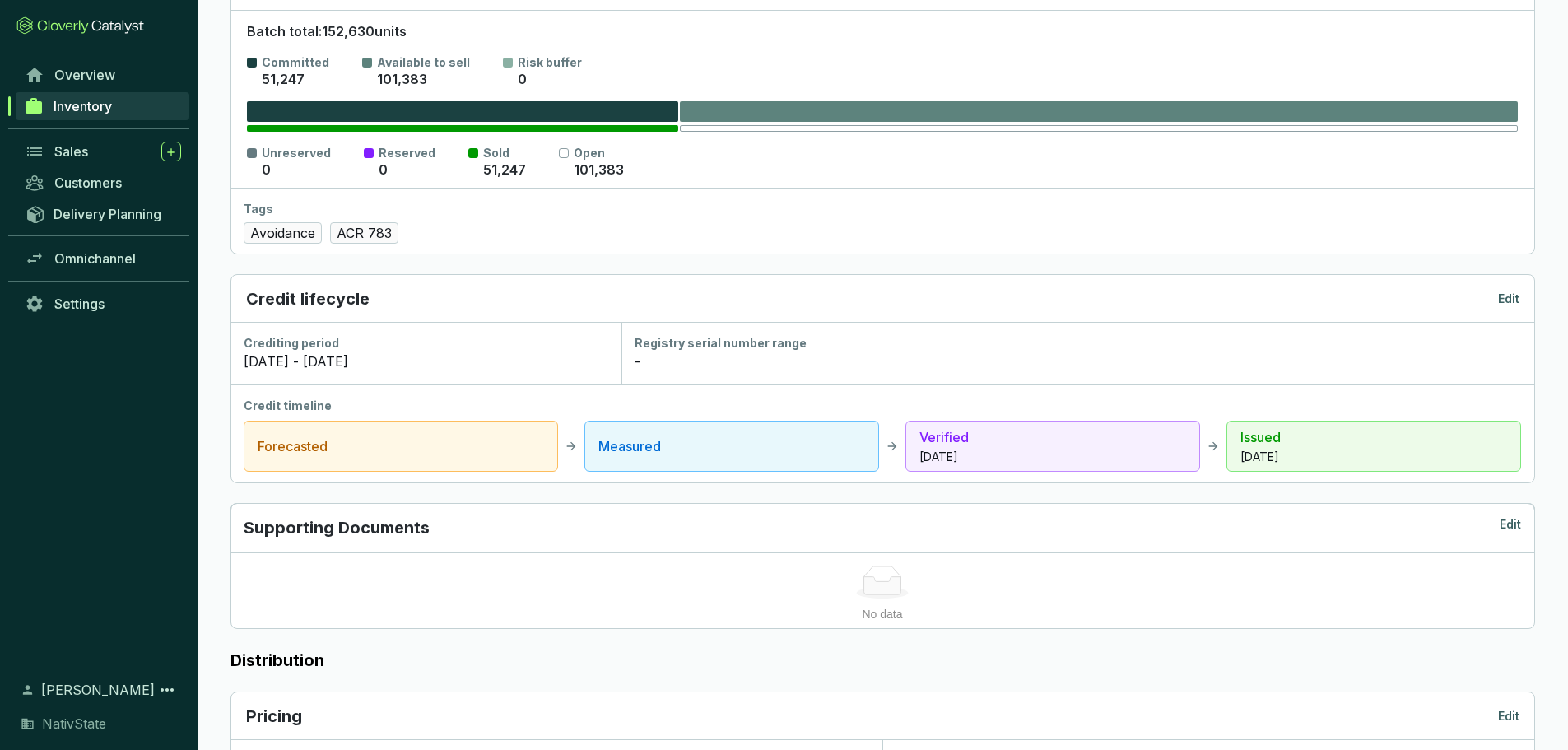
click at [1305, 444] on p "Issued" at bounding box center [1373, 437] width 267 height 20
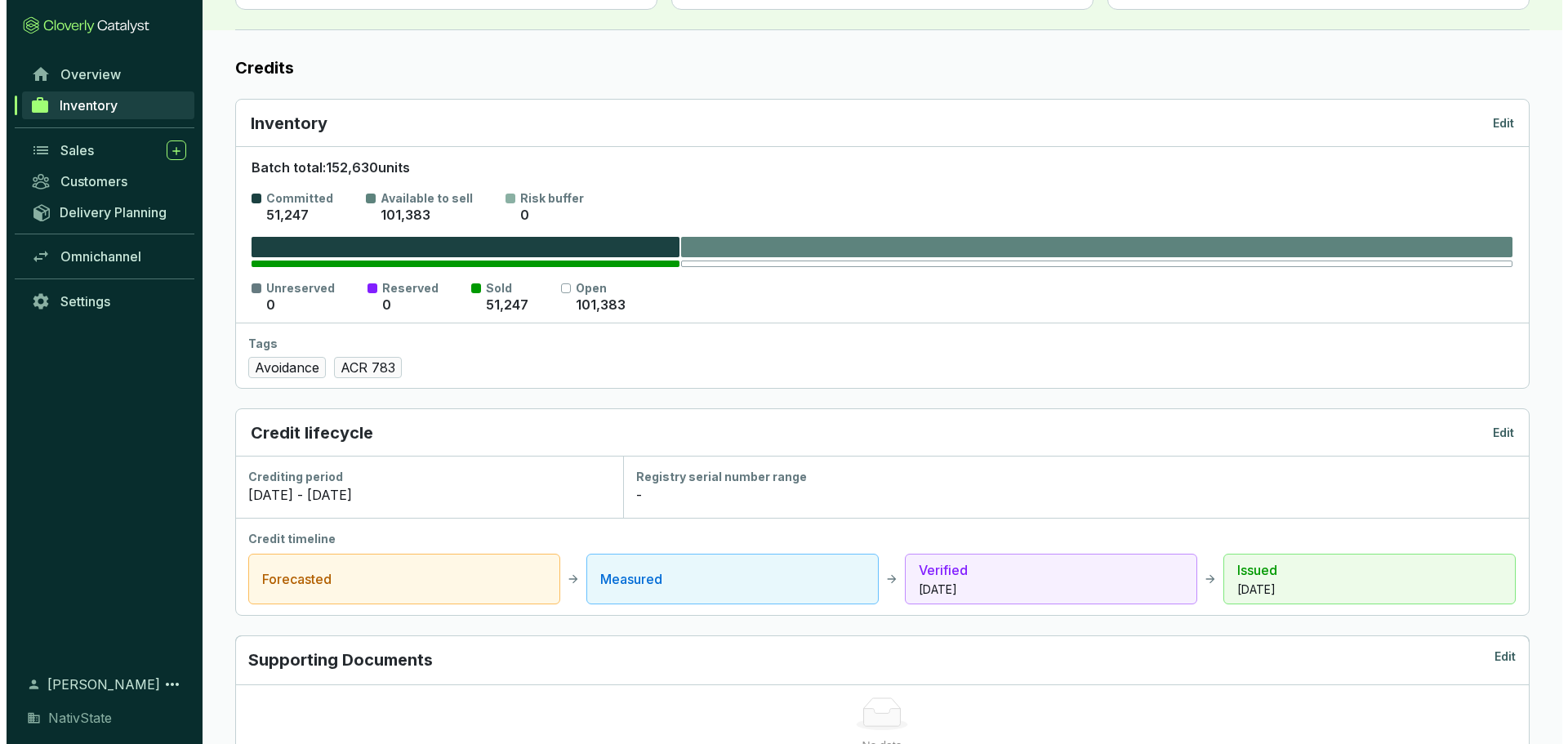
scroll to position [0, 0]
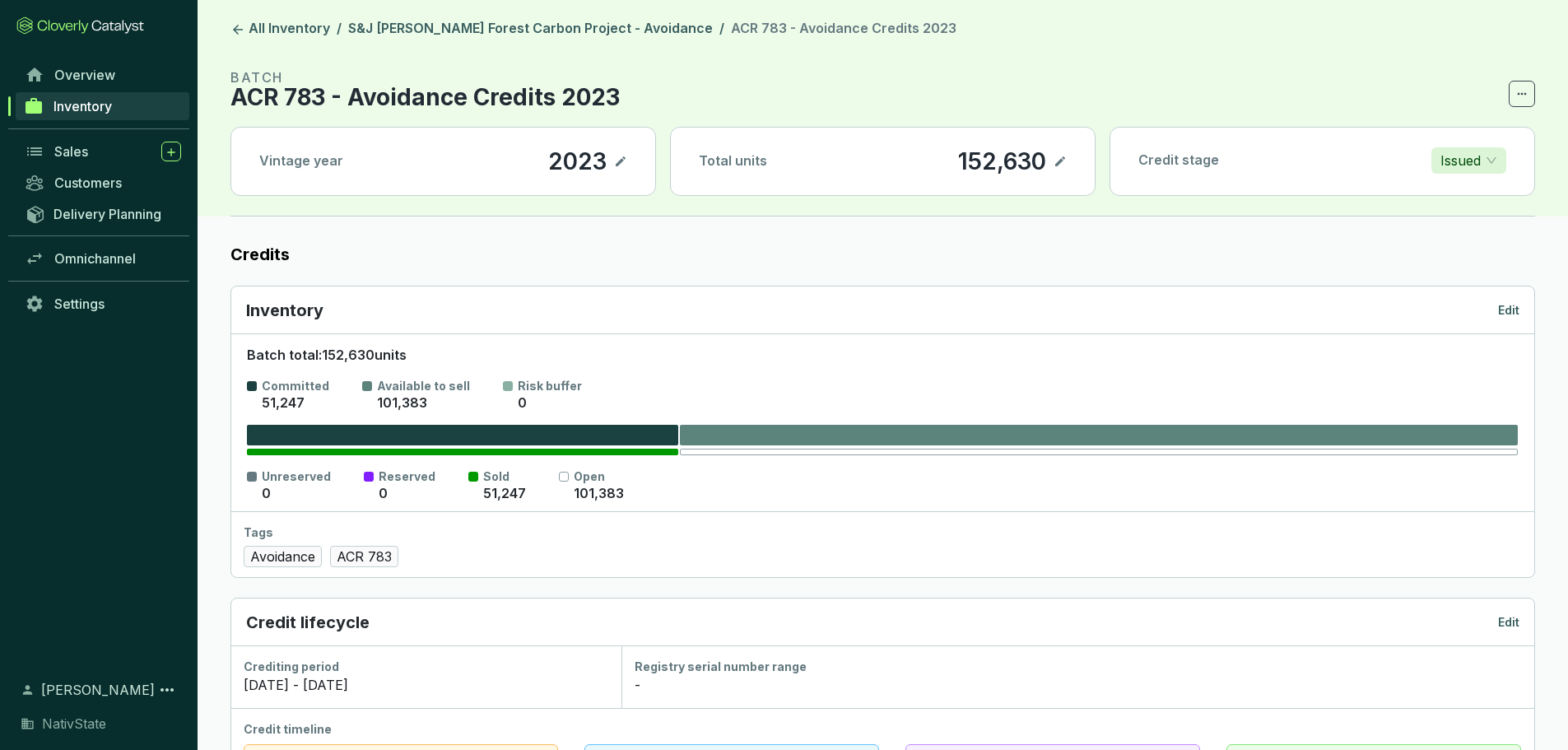
click at [616, 161] on icon at bounding box center [620, 162] width 13 height 20
click at [597, 162] on icon at bounding box center [601, 162] width 13 height 20
click at [1061, 161] on icon at bounding box center [1060, 161] width 10 height 10
click at [1061, 161] on icon at bounding box center [1060, 162] width 13 height 20
click at [1525, 88] on icon at bounding box center [1521, 94] width 13 height 20
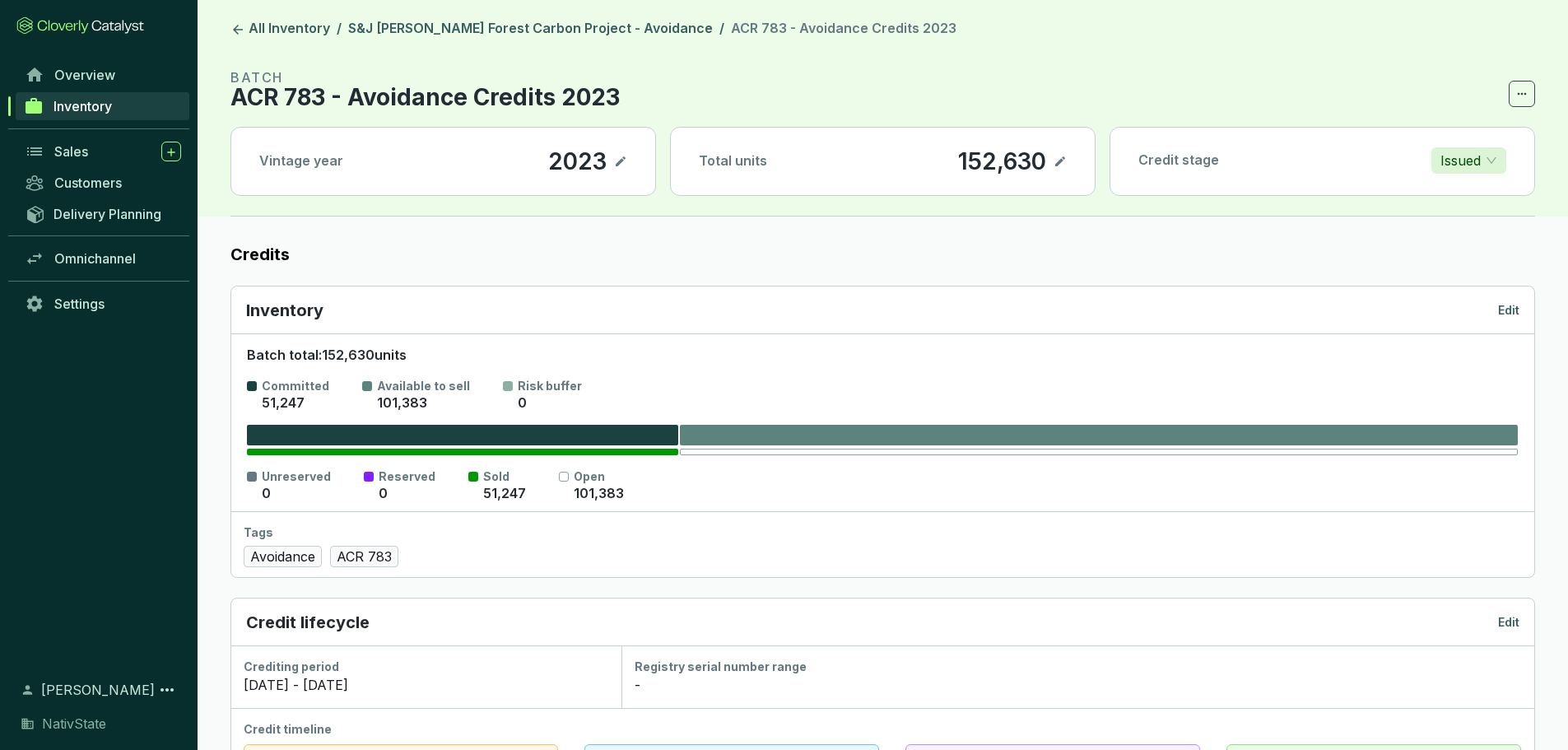
click at [295, 30] on link "All Inventory" at bounding box center [280, 30] width 106 height 20
